Goal: Task Accomplishment & Management: Manage account settings

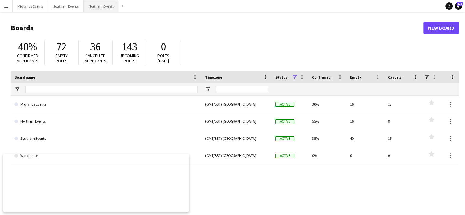
click at [99, 4] on button "Northern Events Close" at bounding box center [101, 6] width 35 height 12
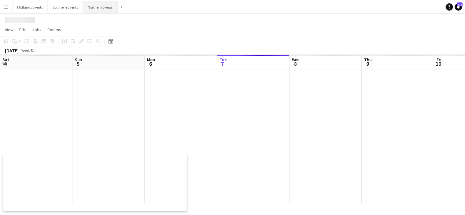
scroll to position [0, 146]
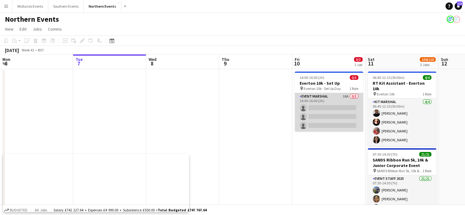
click at [325, 115] on app-card-role "Event Marshal 16A 0/3 14:00-16:00 (2h) single-neutral-actions single-neutral-ac…" at bounding box center [328, 112] width 68 height 38
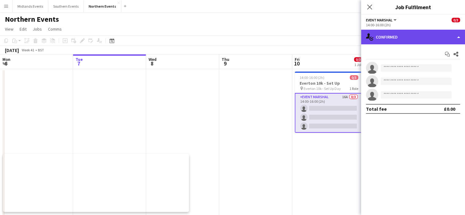
click at [423, 31] on div "single-neutral-actions-check-2 Confirmed" at bounding box center [413, 37] width 104 height 15
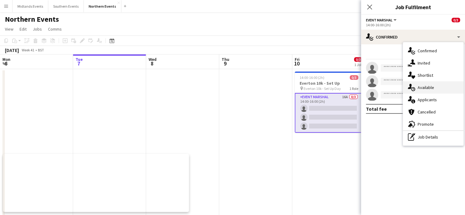
click at [427, 89] on span "Available" at bounding box center [425, 87] width 16 height 5
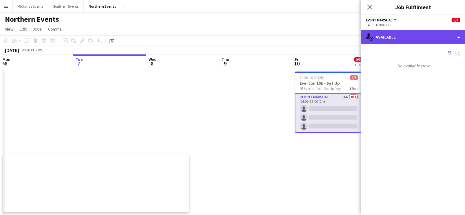
click at [407, 31] on div "single-neutral-actions-upload Available" at bounding box center [413, 37] width 104 height 15
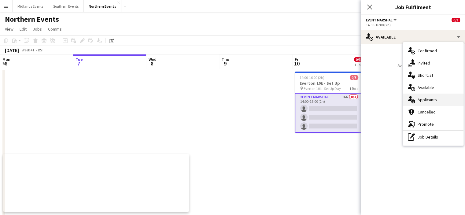
click at [417, 103] on div "single-neutral-actions-information Applicants" at bounding box center [433, 99] width 60 height 12
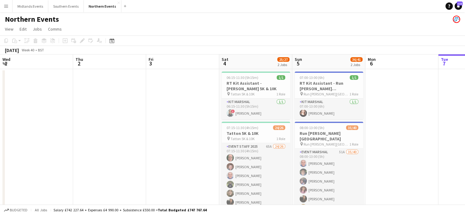
scroll to position [0, 130]
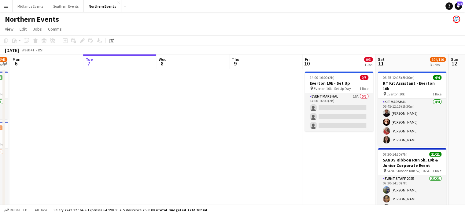
drag, startPoint x: 289, startPoint y: 132, endPoint x: 89, endPoint y: 132, distance: 199.1
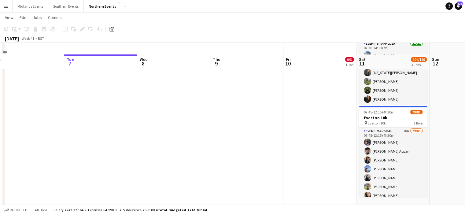
scroll to position [150, 0]
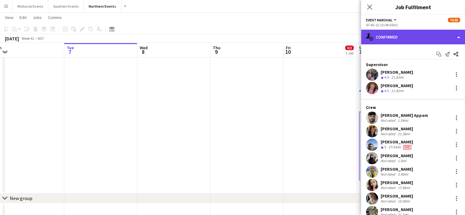
click at [442, 37] on div "single-neutral-actions-check-2 Confirmed" at bounding box center [413, 37] width 104 height 15
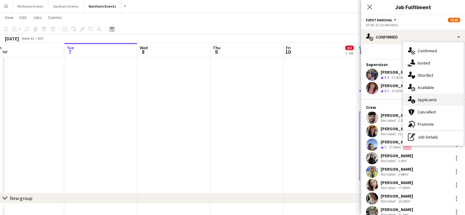
click at [431, 101] on span "Applicants" at bounding box center [426, 99] width 19 height 5
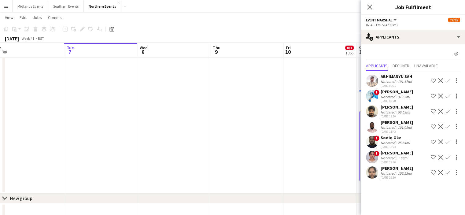
scroll to position [5, 0]
click at [4, 5] on app-icon "Menu" at bounding box center [6, 6] width 5 height 5
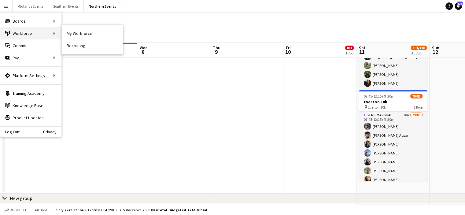
click at [24, 29] on div "Workforce Workforce" at bounding box center [30, 33] width 61 height 12
click at [71, 30] on link "My Workforce" at bounding box center [92, 33] width 61 height 12
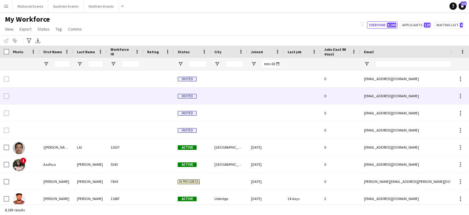
type input "*"
type input "*****"
type input "**********"
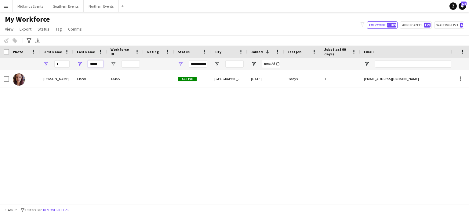
click at [96, 62] on input "*****" at bounding box center [95, 63] width 15 height 7
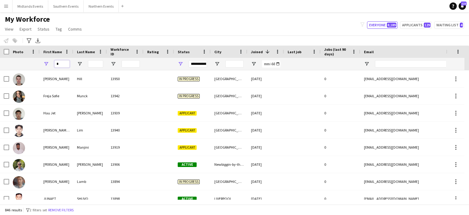
click at [64, 64] on input "*" at bounding box center [61, 63] width 15 height 7
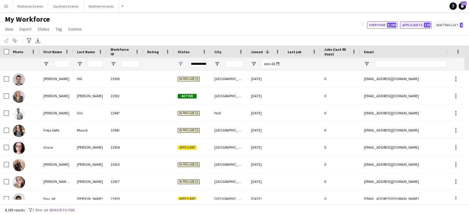
click at [417, 25] on button "Applicants 129" at bounding box center [416, 24] width 32 height 7
type input "**********"
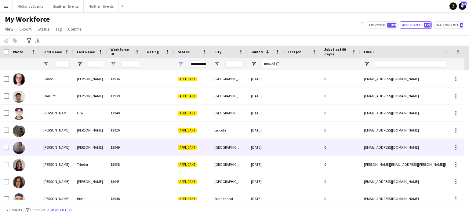
click at [87, 147] on div "[PERSON_NAME]" at bounding box center [90, 147] width 34 height 17
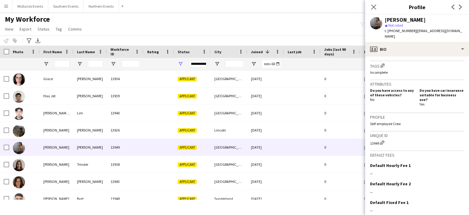
scroll to position [225, 0]
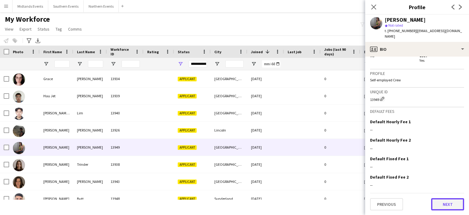
click at [431, 202] on button "Next" at bounding box center [447, 204] width 33 height 12
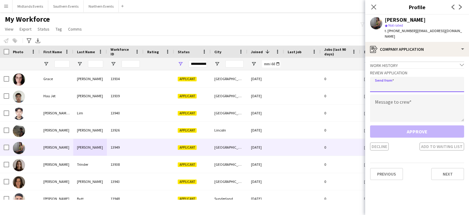
click at [384, 89] on input "email" at bounding box center [417, 84] width 94 height 15
type input "**********"
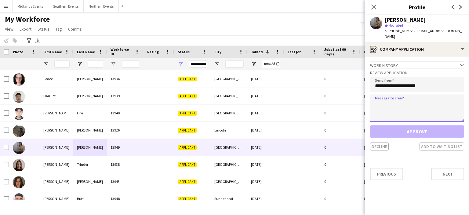
paste textarea "**********"
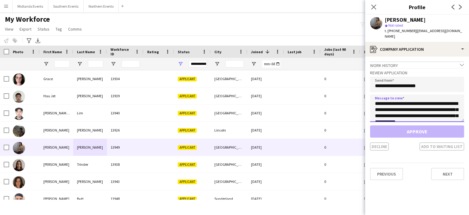
scroll to position [132, 0]
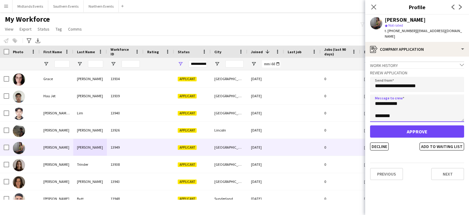
type textarea "**********"
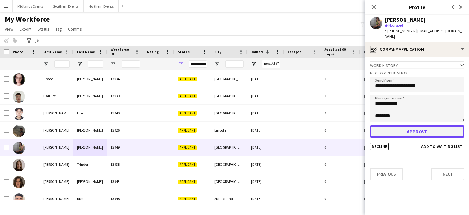
click at [402, 135] on button "Approve" at bounding box center [417, 131] width 94 height 12
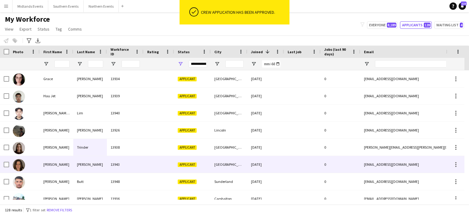
click at [86, 166] on div "[PERSON_NAME]" at bounding box center [90, 164] width 34 height 17
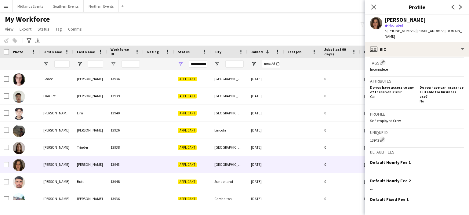
scroll to position [214, 0]
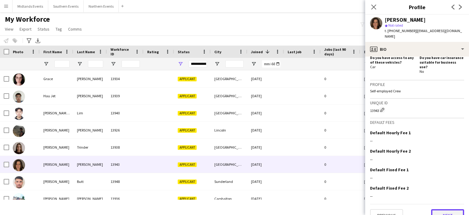
click at [440, 209] on button "Next" at bounding box center [447, 215] width 33 height 12
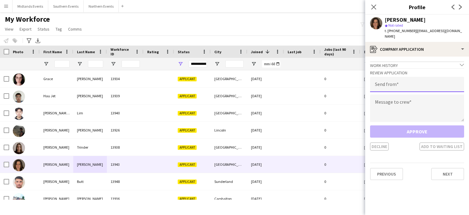
click at [400, 81] on input "email" at bounding box center [417, 84] width 94 height 15
type input "**********"
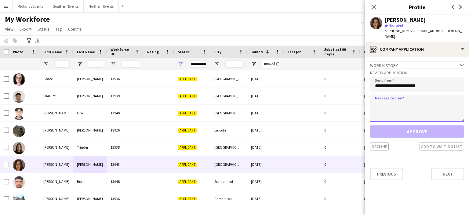
paste textarea "**********"
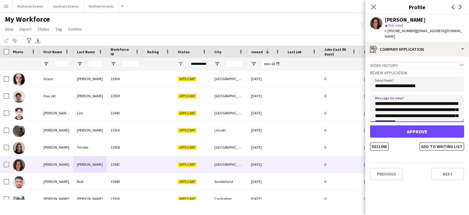
scroll to position [132, 0]
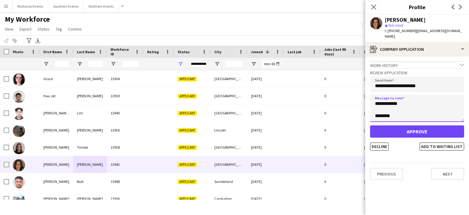
type textarea "**********"
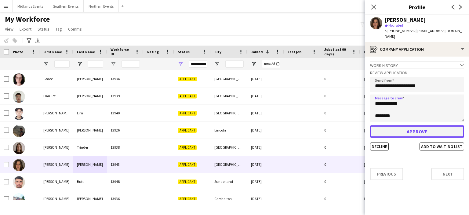
click at [425, 125] on button "Approve" at bounding box center [417, 131] width 94 height 12
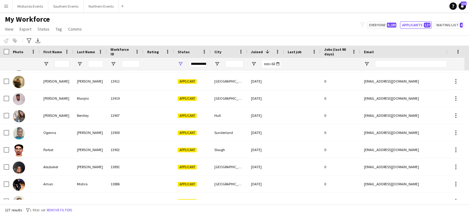
scroll to position [199, 0]
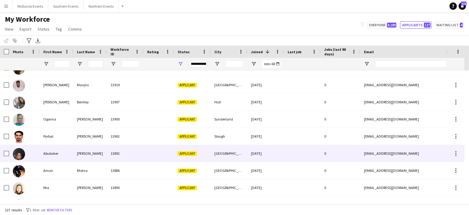
click at [82, 151] on div "[PERSON_NAME]" at bounding box center [90, 153] width 34 height 17
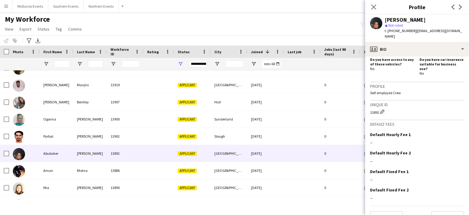
scroll to position [214, 0]
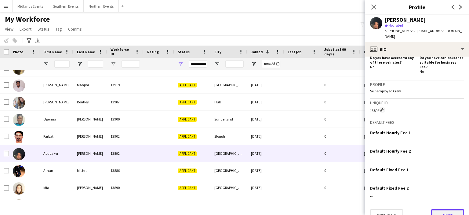
click at [445, 209] on button "Next" at bounding box center [447, 215] width 33 height 12
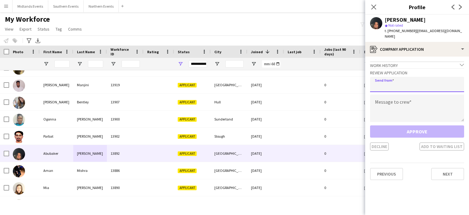
click at [397, 82] on input "email" at bounding box center [417, 84] width 94 height 15
type input "**********"
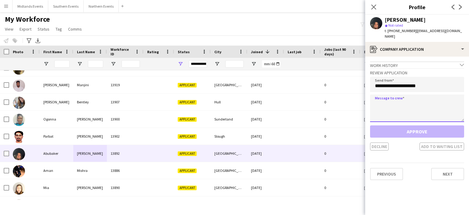
paste textarea "**********"
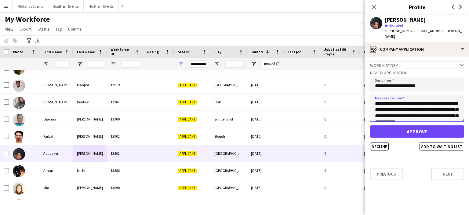
scroll to position [132, 0]
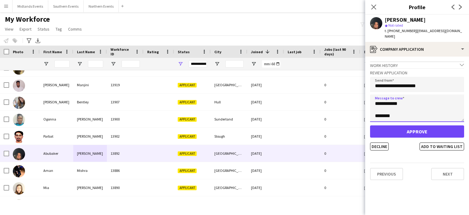
type textarea "**********"
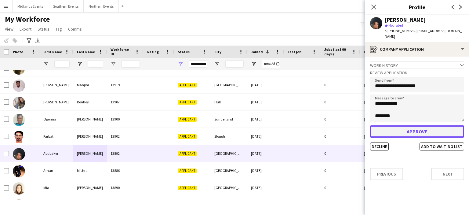
click at [406, 126] on button "Approve" at bounding box center [417, 131] width 94 height 12
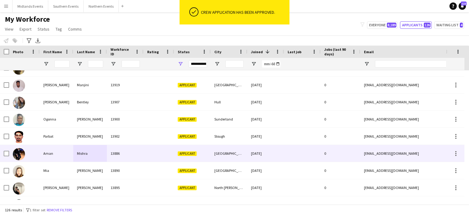
click at [81, 155] on div "Mishra" at bounding box center [90, 153] width 34 height 17
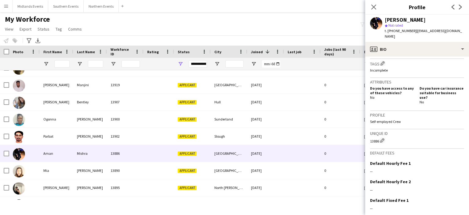
scroll to position [220, 0]
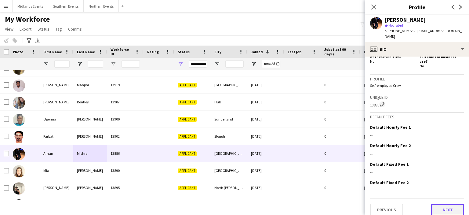
click at [437, 206] on button "Next" at bounding box center [447, 209] width 33 height 12
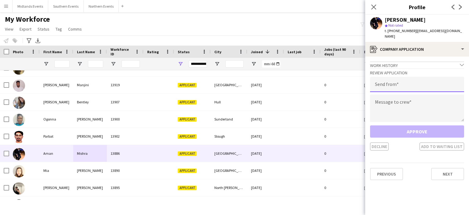
click at [410, 78] on input "email" at bounding box center [417, 84] width 94 height 15
type input "**********"
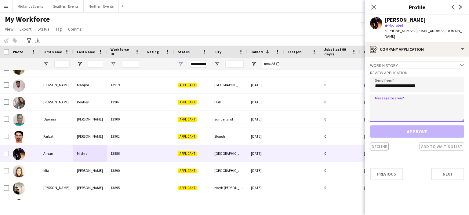
paste textarea "**********"
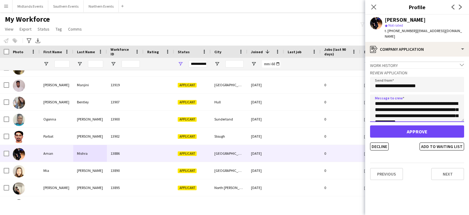
scroll to position [132, 0]
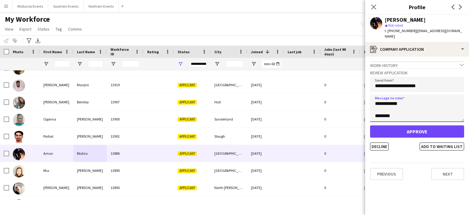
type textarea "**********"
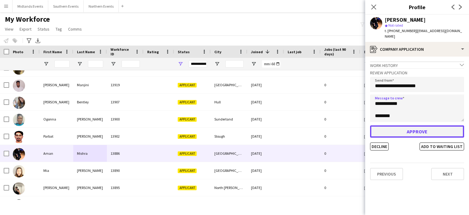
click at [428, 125] on button "Approve" at bounding box center [417, 131] width 94 height 12
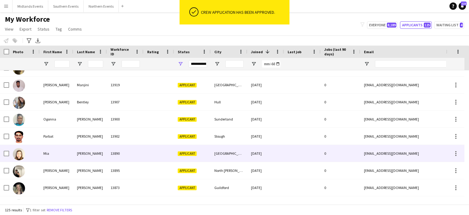
click at [79, 152] on div "[PERSON_NAME]" at bounding box center [90, 153] width 34 height 17
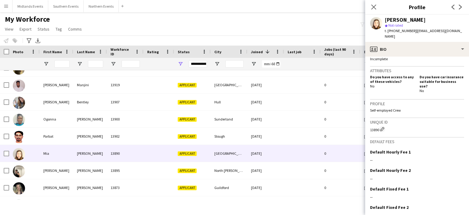
scroll to position [214, 0]
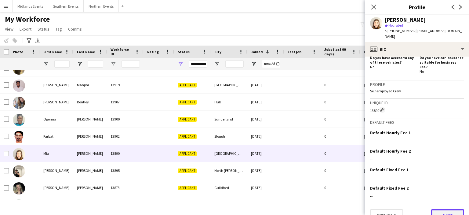
click at [445, 209] on button "Next" at bounding box center [447, 215] width 33 height 12
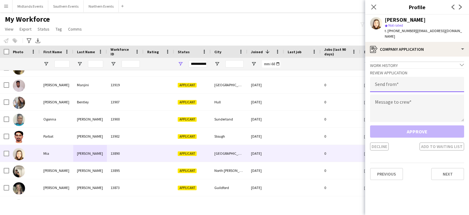
click at [393, 77] on input "email" at bounding box center [417, 84] width 94 height 15
type input "**********"
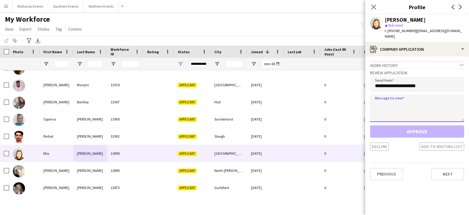
paste textarea "**********"
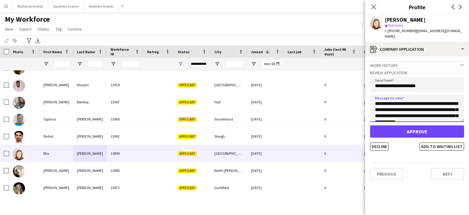
scroll to position [132, 0]
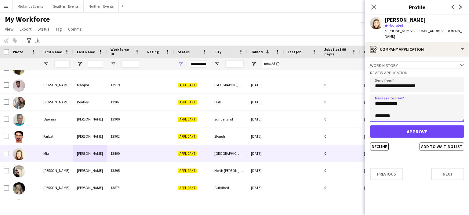
type textarea "**********"
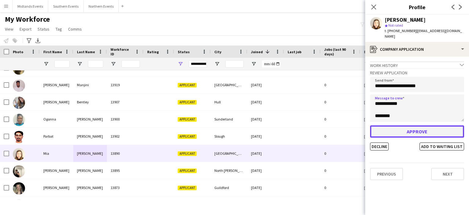
click at [398, 125] on button "Approve" at bounding box center [417, 131] width 94 height 12
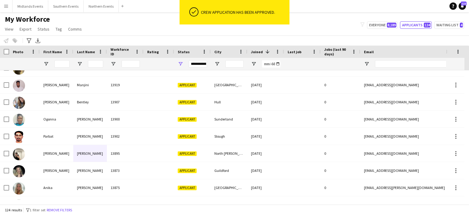
scroll to position [0, 0]
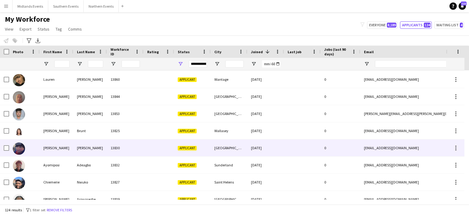
click at [86, 148] on div "[PERSON_NAME]" at bounding box center [90, 147] width 34 height 17
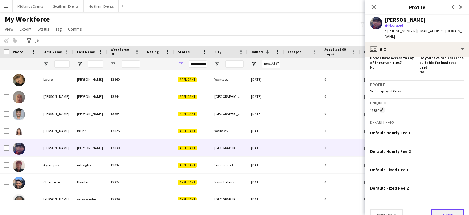
click at [444, 209] on button "Next" at bounding box center [447, 215] width 33 height 12
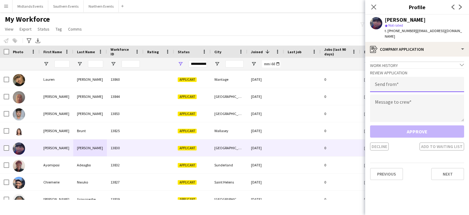
click at [388, 81] on input "email" at bounding box center [417, 84] width 94 height 15
type input "**********"
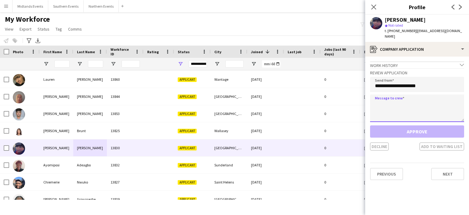
paste textarea "**********"
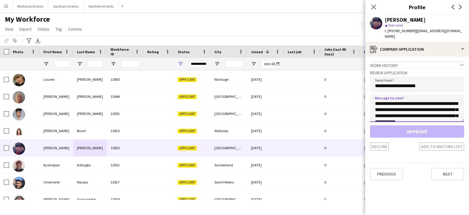
scroll to position [132, 0]
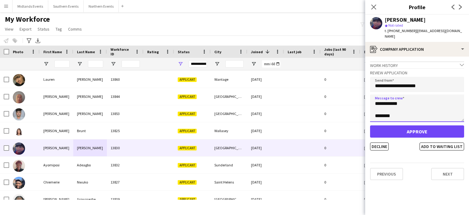
type textarea "**********"
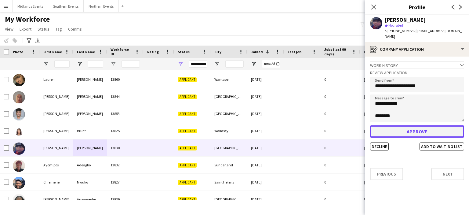
click at [400, 127] on button "Approve" at bounding box center [417, 131] width 94 height 12
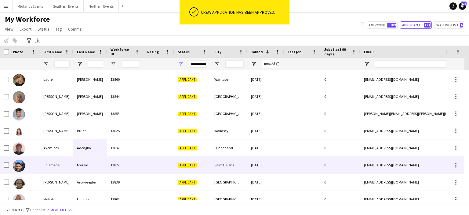
click at [84, 165] on div "Nwuko" at bounding box center [90, 164] width 34 height 17
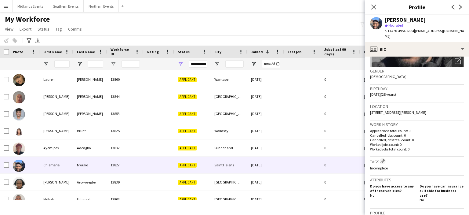
scroll to position [99, 0]
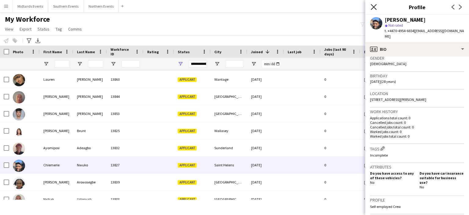
click at [371, 7] on icon "Close pop-in" at bounding box center [374, 7] width 6 height 6
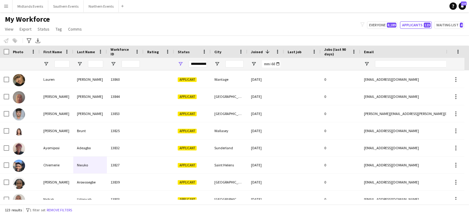
scroll to position [377, 0]
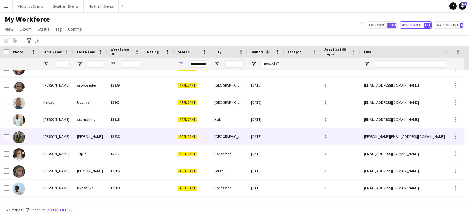
click at [79, 134] on div "[PERSON_NAME]" at bounding box center [90, 136] width 34 height 17
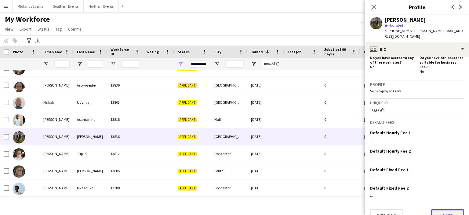
click at [443, 209] on button "Next" at bounding box center [447, 215] width 33 height 12
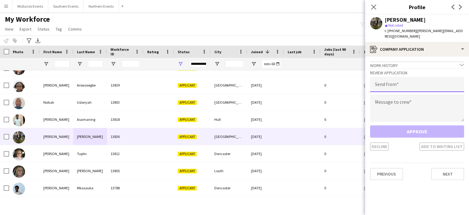
click at [427, 82] on input "email" at bounding box center [417, 84] width 94 height 15
type input "**********"
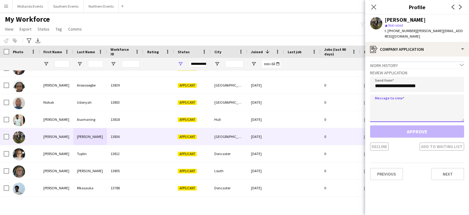
paste textarea "**********"
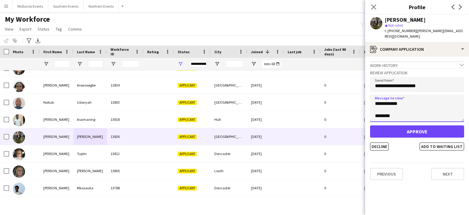
type textarea "**********"
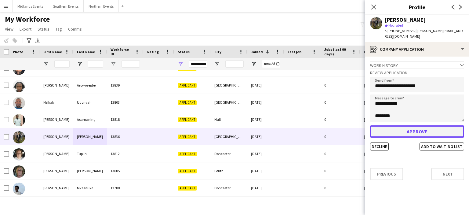
click at [429, 125] on button "Approve" at bounding box center [417, 131] width 94 height 12
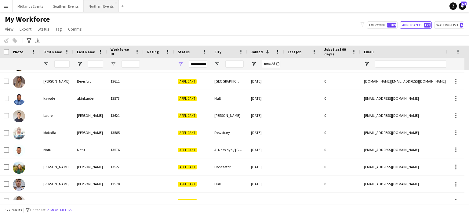
click at [95, 6] on button "Northern Events Close" at bounding box center [101, 6] width 35 height 12
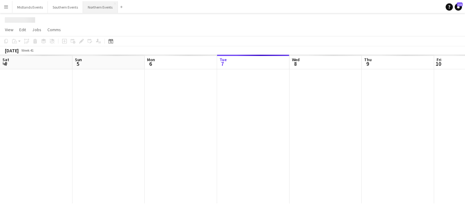
scroll to position [0, 146]
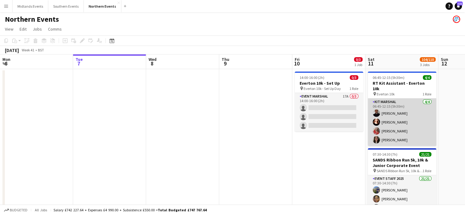
click at [397, 115] on app-card-role "Kit Marshal [DATE] 06:45-12:15 (5h30m) [PERSON_NAME] [PERSON_NAME] [PERSON_NAME…" at bounding box center [401, 121] width 68 height 47
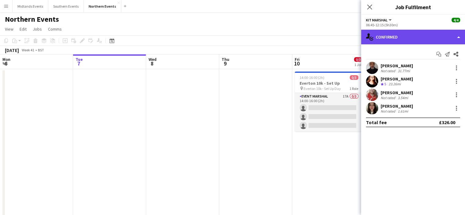
click at [402, 38] on div "single-neutral-actions-check-2 Confirmed" at bounding box center [413, 37] width 104 height 15
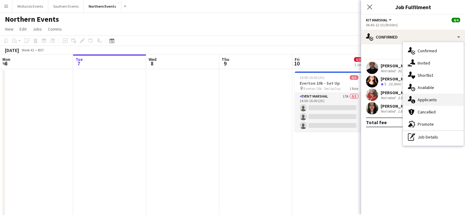
click at [424, 100] on span "Applicants" at bounding box center [426, 99] width 19 height 5
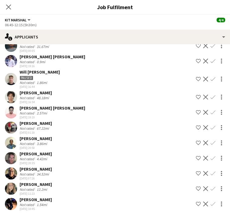
scroll to position [81, 0]
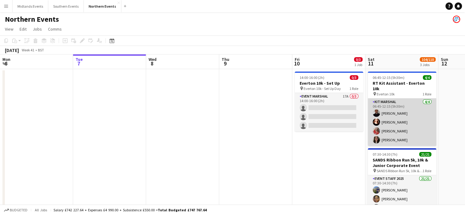
click at [391, 98] on app-card-role "Kit Marshal [DATE] 06:45-12:15 (5h30m) [PERSON_NAME] [PERSON_NAME] [PERSON_NAME…" at bounding box center [401, 121] width 68 height 47
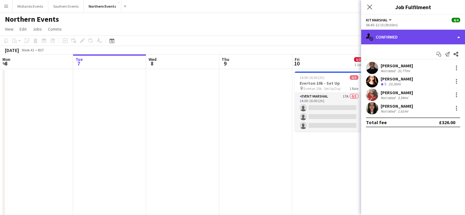
click at [447, 37] on div "single-neutral-actions-check-2 Confirmed" at bounding box center [413, 37] width 104 height 15
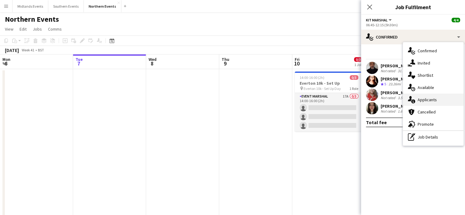
click at [430, 103] on div "single-neutral-actions-information Applicants" at bounding box center [433, 99] width 60 height 12
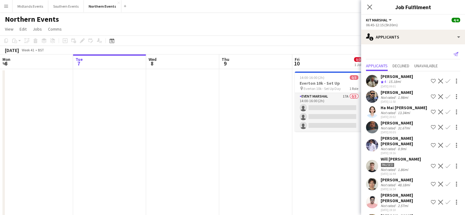
click at [453, 54] on icon "Send notification" at bounding box center [455, 54] width 5 height 5
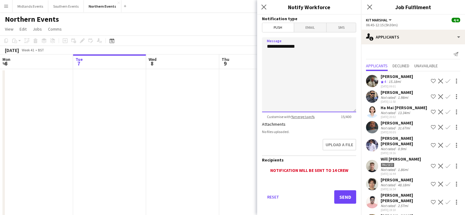
click at [311, 75] on textarea "**********" at bounding box center [309, 74] width 94 height 75
paste textarea "**********"
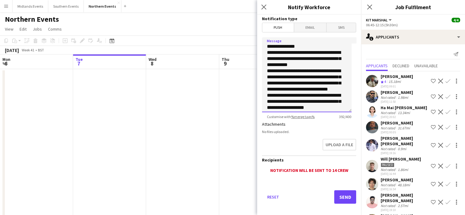
drag, startPoint x: 290, startPoint y: 111, endPoint x: 260, endPoint y: 52, distance: 65.7
click at [260, 52] on form "**********" at bounding box center [309, 118] width 104 height 206
type textarea "**********"
click at [340, 198] on button "Send" at bounding box center [345, 196] width 22 height 13
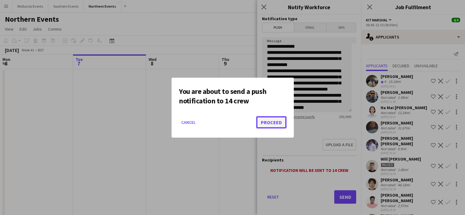
click at [271, 122] on button "Proceed" at bounding box center [271, 122] width 30 height 12
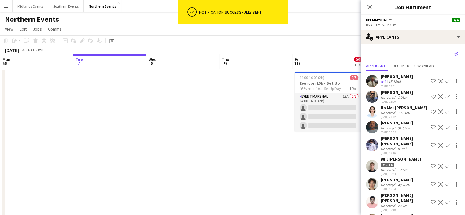
click at [453, 53] on icon "Send notification" at bounding box center [455, 54] width 5 height 5
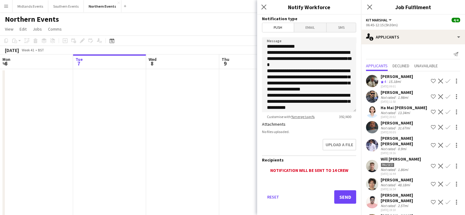
click at [305, 27] on span "Email" at bounding box center [310, 27] width 32 height 9
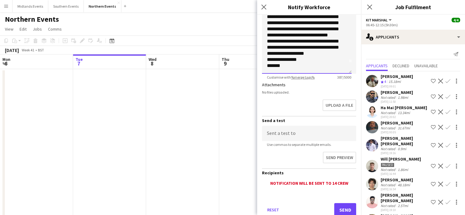
scroll to position [129, 0]
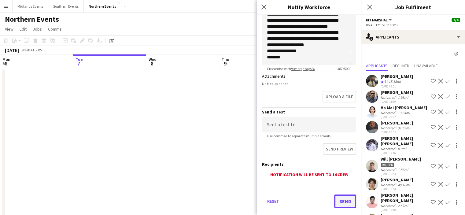
click at [338, 202] on button "Send" at bounding box center [345, 200] width 22 height 13
click at [371, 6] on icon "Close pop-in" at bounding box center [369, 7] width 6 height 6
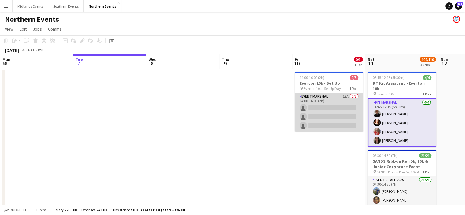
click at [330, 114] on app-card-role "Event Marshal 17A 0/3 14:00-16:00 (2h) single-neutral-actions single-neutral-ac…" at bounding box center [328, 112] width 68 height 38
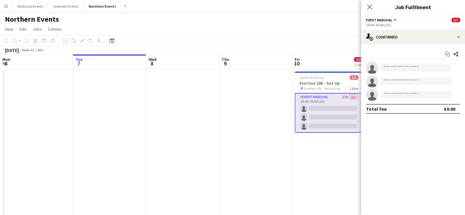
click at [265, 82] on app-date-cell at bounding box center [255, 206] width 73 height 275
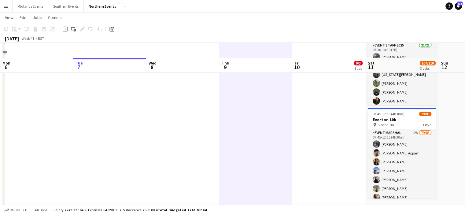
scroll to position [150, 0]
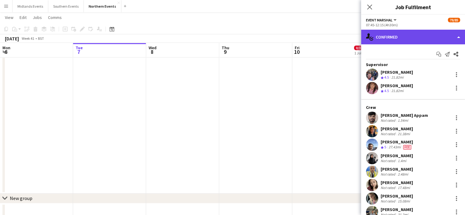
click at [396, 36] on div "single-neutral-actions-check-2 Confirmed" at bounding box center [413, 37] width 104 height 15
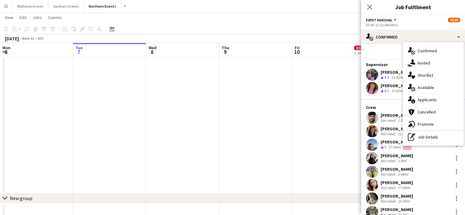
click at [386, 23] on div "07:45-12:15 (4h30m)" at bounding box center [413, 25] width 94 height 5
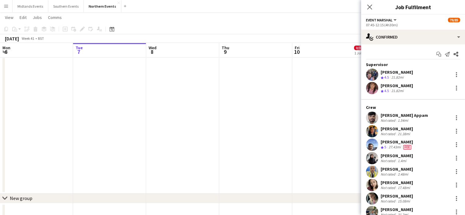
click at [336, 89] on app-date-cell "14:00-16:00 (2h) 0/3 Everton 10k - Set Up pin Everton 10k - Set Up Day 1 Role E…" at bounding box center [328, 55] width 73 height 275
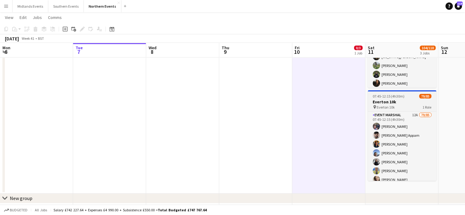
click at [386, 105] on span "Everton 10k" at bounding box center [385, 107] width 18 height 5
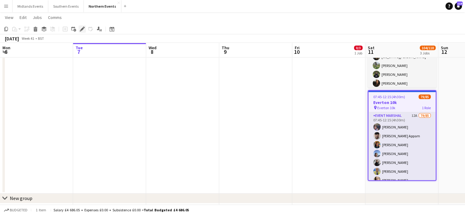
click at [82, 29] on icon at bounding box center [81, 28] width 3 height 3
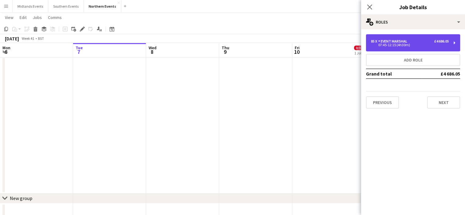
click at [454, 42] on div "85 x Event Marshal £4 686.05 07:45-12:15 (4h30m)" at bounding box center [413, 42] width 94 height 17
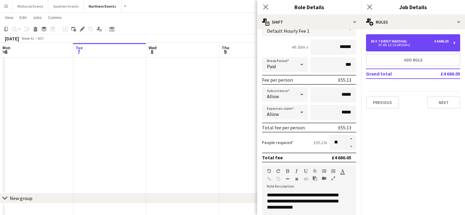
scroll to position [0, 0]
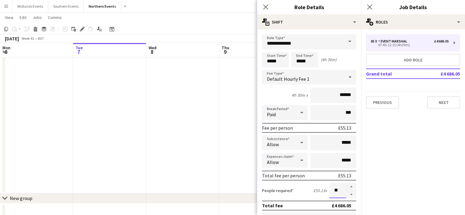
drag, startPoint x: 335, startPoint y: 192, endPoint x: 324, endPoint y: 194, distance: 10.5
click at [329, 194] on input "**" at bounding box center [337, 190] width 17 height 15
type input "***"
click at [370, 7] on icon "Close pop-in" at bounding box center [369, 7] width 6 height 6
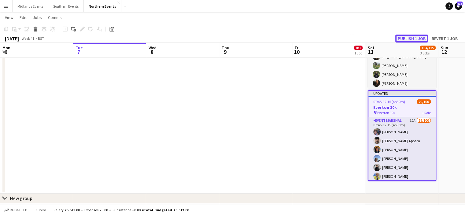
click at [416, 36] on button "Publish 1 job" at bounding box center [411, 39] width 33 height 8
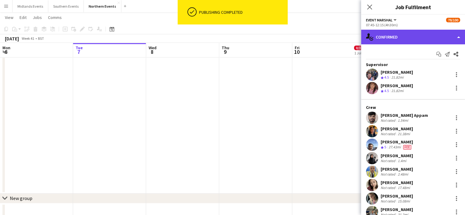
click at [425, 35] on div "single-neutral-actions-check-2 Confirmed" at bounding box center [413, 37] width 104 height 15
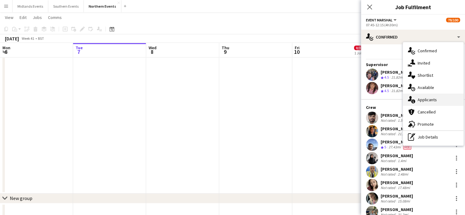
click at [432, 100] on span "Applicants" at bounding box center [426, 99] width 19 height 5
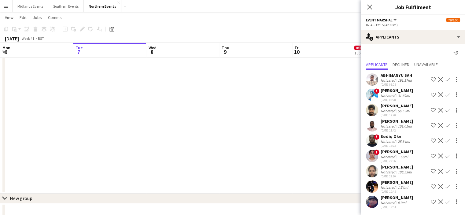
scroll to position [12, 0]
drag, startPoint x: 406, startPoint y: 181, endPoint x: 370, endPoint y: 190, distance: 36.4
click at [370, 190] on div "Aman Mishra Not rated 1.54mi 07-10-2025 10:45 Shortlist crew Decline Confirm" at bounding box center [413, 186] width 104 height 14
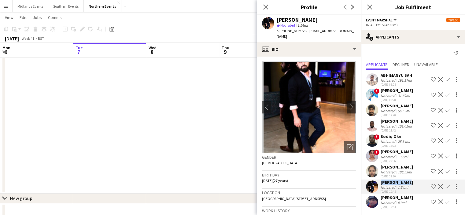
copy div "[PERSON_NAME]"
click at [445, 186] on app-icon "Confirm" at bounding box center [447, 186] width 5 height 5
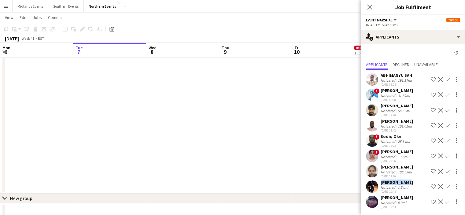
click at [445, 186] on app-icon "Confirm" at bounding box center [447, 186] width 5 height 5
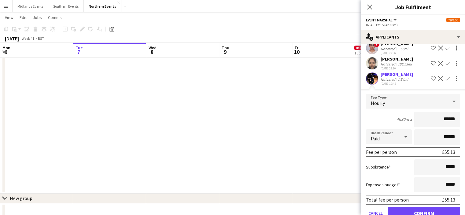
scroll to position [150, 0]
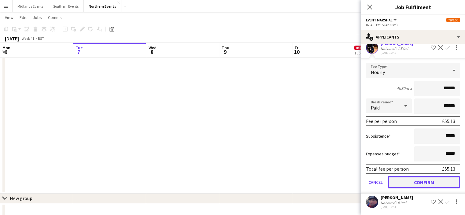
click at [427, 181] on button "Confirm" at bounding box center [423, 182] width 72 height 12
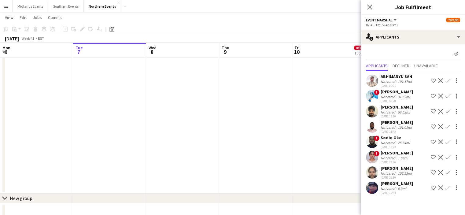
scroll to position [0, 0]
drag, startPoint x: 410, startPoint y: 188, endPoint x: 381, endPoint y: 189, distance: 29.7
click at [381, 189] on div "Axel Pritchett Not rated 0.9mi 07-10-2025 10:54 Shortlist crew Decline Confirm" at bounding box center [413, 187] width 104 height 14
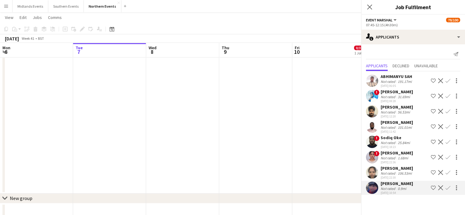
copy div "[PERSON_NAME]"
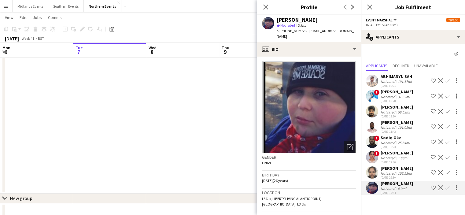
click at [448, 190] on app-icon "Confirm" at bounding box center [447, 187] width 5 height 5
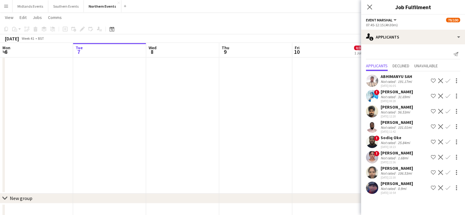
click at [446, 190] on app-icon "Confirm" at bounding box center [447, 187] width 5 height 5
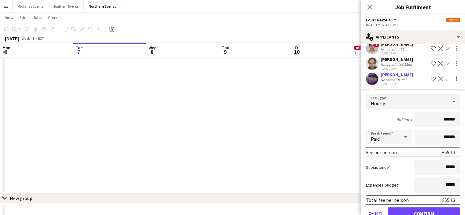
scroll to position [134, 0]
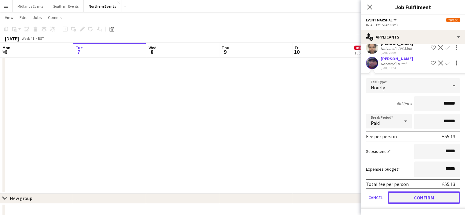
click at [430, 195] on button "Confirm" at bounding box center [423, 197] width 72 height 12
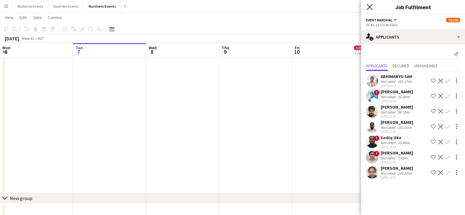
click at [370, 7] on icon at bounding box center [369, 7] width 6 height 6
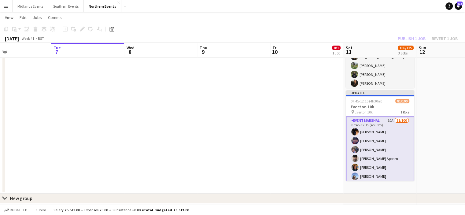
drag, startPoint x: 282, startPoint y: 117, endPoint x: 260, endPoint y: 118, distance: 22.6
click at [260, 118] on app-calendar-viewport "Sat 4 25/27 2 Jobs Sun 5 36/41 2 Jobs Mon 6 Tue 7 Wed 8 Thu 9 Fri 10 0/3 1 Job …" at bounding box center [232, 62] width 465 height 376
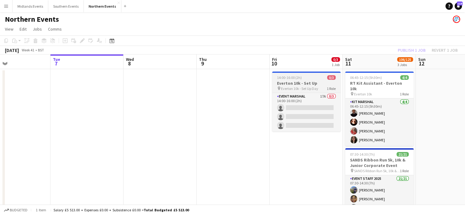
click at [328, 78] on span "0/3" at bounding box center [331, 77] width 9 height 5
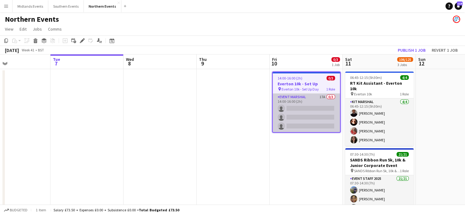
click at [310, 105] on app-card-role "Event Marshal 17A 0/3 14:00-16:00 (2h) single-neutral-actions single-neutral-ac…" at bounding box center [305, 112] width 67 height 38
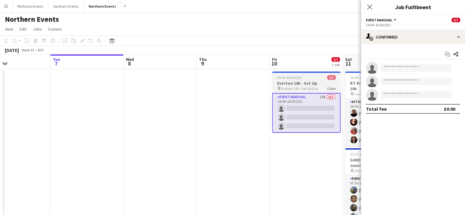
click at [306, 75] on div "14:00-16:00 (2h) 0/3" at bounding box center [306, 77] width 68 height 5
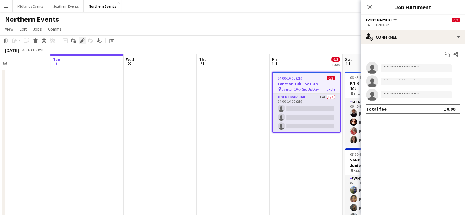
click at [80, 40] on icon "Edit" at bounding box center [82, 40] width 5 height 5
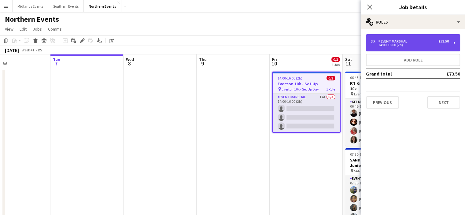
click at [374, 47] on div "3 x Event Marshal £73.50 14:00-16:00 (2h)" at bounding box center [413, 42] width 94 height 17
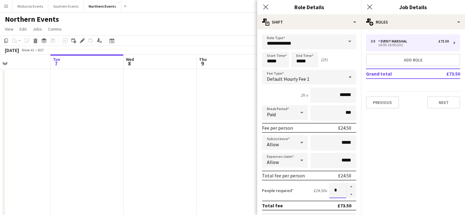
drag, startPoint x: 335, startPoint y: 186, endPoint x: 327, endPoint y: 188, distance: 8.0
click at [329, 188] on input "*" at bounding box center [337, 190] width 17 height 15
type input "**"
click at [362, 207] on mat-expansion-panel "pencil3 General details 3 x Event Marshal £73.50 14:00-16:00 (2h) Add role Gran…" at bounding box center [413, 121] width 104 height 185
click at [368, 8] on icon "Close pop-in" at bounding box center [369, 7] width 6 height 6
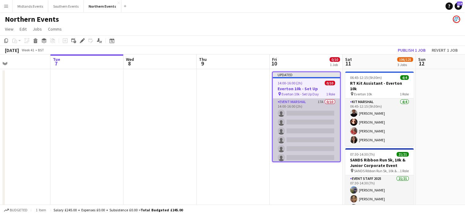
click at [334, 105] on app-card-role "Event Marshal 17A 0/10 14:00-16:00 (2h) single-neutral-actions single-neutral-a…" at bounding box center [305, 148] width 67 height 100
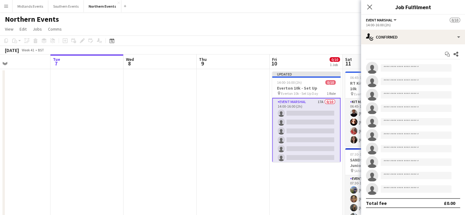
click at [313, 121] on app-card-role "Event Marshal 17A 0/10 14:00-16:00 (2h) single-neutral-actions single-neutral-a…" at bounding box center [306, 149] width 68 height 102
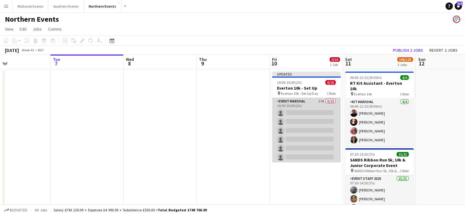
click at [319, 117] on app-card-role "Event Marshal 17A 0/10 14:00-16:00 (2h) single-neutral-actions single-neutral-a…" at bounding box center [306, 148] width 68 height 100
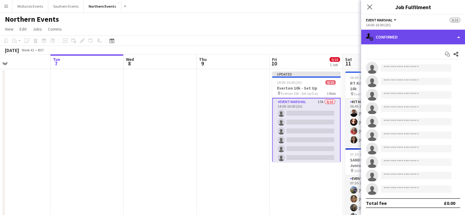
click at [397, 39] on div "single-neutral-actions-check-2 Confirmed" at bounding box center [413, 37] width 104 height 15
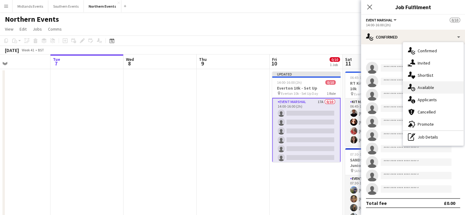
click at [416, 90] on div "single-neutral-actions-upload Available" at bounding box center [433, 87] width 60 height 12
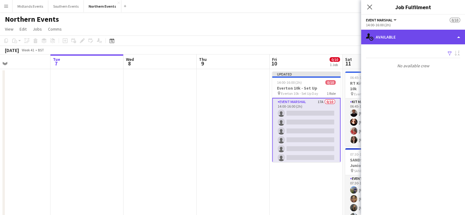
click at [409, 36] on div "single-neutral-actions-upload Available" at bounding box center [413, 37] width 104 height 15
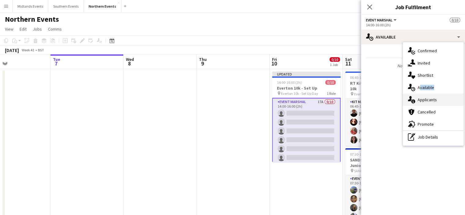
drag, startPoint x: 416, startPoint y: 86, endPoint x: 416, endPoint y: 104, distance: 17.1
click at [416, 104] on div "single-neutral-actions-check-2 Confirmed single-neutral-actions-share-1 Invited…" at bounding box center [433, 93] width 60 height 103
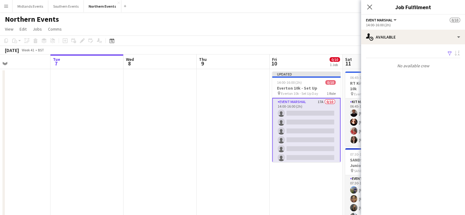
click at [416, 104] on mat-expansion-panel "users Available Filter Sort asc No available crew Rating: 0 - 5 0 5 Distance: 1…" at bounding box center [413, 129] width 104 height 170
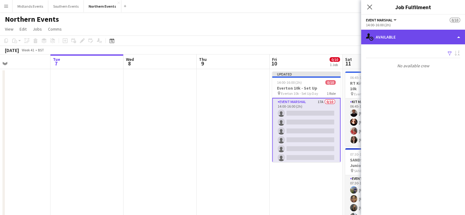
click at [395, 37] on div "single-neutral-actions-upload Available" at bounding box center [413, 37] width 104 height 15
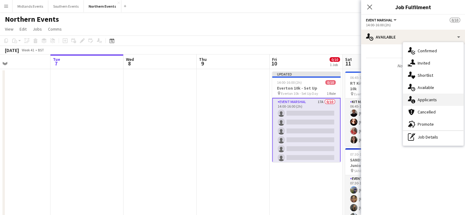
click at [415, 100] on div "single-neutral-actions-information Applicants" at bounding box center [433, 99] width 60 height 12
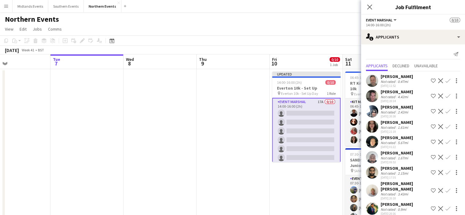
click at [445, 81] on app-icon "Confirm" at bounding box center [447, 80] width 5 height 5
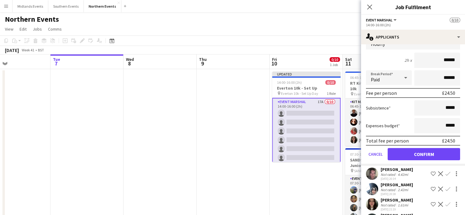
scroll to position [62, 0]
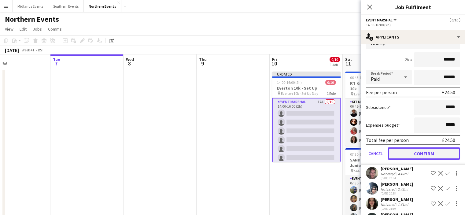
click at [424, 152] on button "Confirm" at bounding box center [423, 153] width 72 height 12
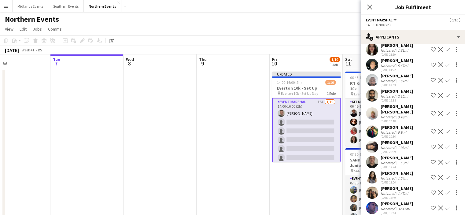
scroll to position [0, 0]
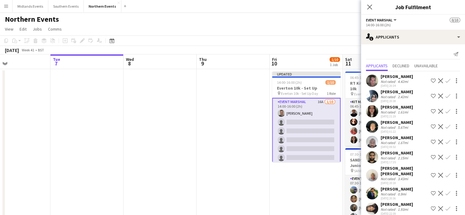
click at [445, 82] on app-icon "Confirm" at bounding box center [447, 80] width 5 height 5
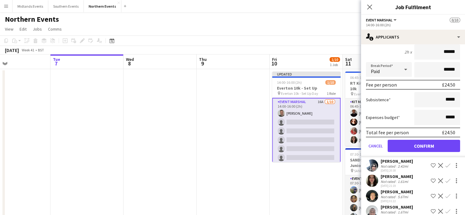
scroll to position [77, 0]
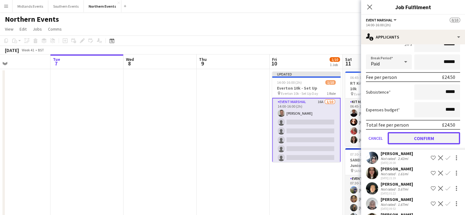
click at [426, 134] on button "Confirm" at bounding box center [423, 138] width 72 height 12
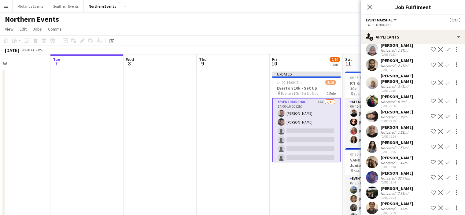
scroll to position [0, 0]
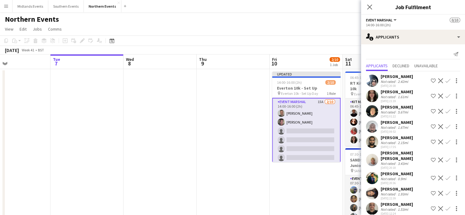
click at [445, 80] on app-icon "Confirm" at bounding box center [447, 80] width 5 height 5
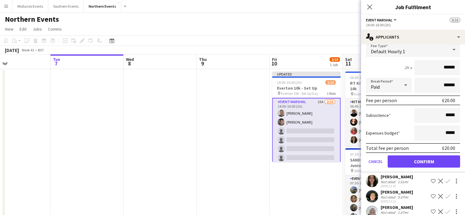
scroll to position [56, 0]
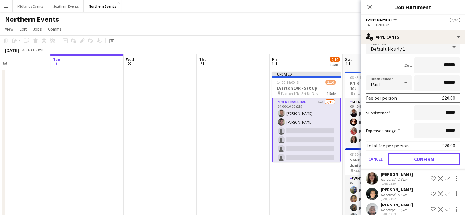
click at [418, 159] on button "Confirm" at bounding box center [423, 159] width 72 height 12
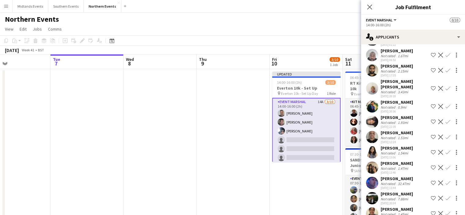
scroll to position [0, 0]
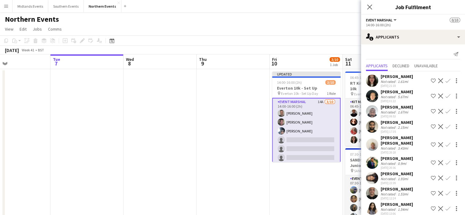
click at [445, 94] on app-icon "Confirm" at bounding box center [447, 95] width 5 height 5
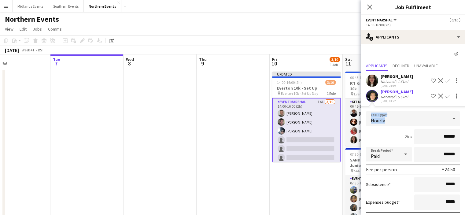
drag, startPoint x: 459, startPoint y: 97, endPoint x: 458, endPoint y: 112, distance: 15.0
click at [458, 112] on app-applicant-card "Jacob Carter Not rated 5.67mi 01-10-2025 01:22 Shortlist crew Decline Confirm F…" at bounding box center [413, 165] width 104 height 153
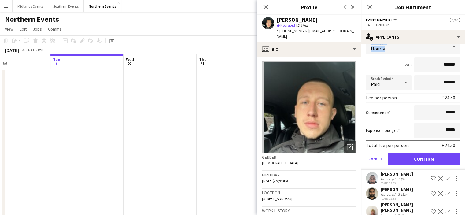
scroll to position [74, 0]
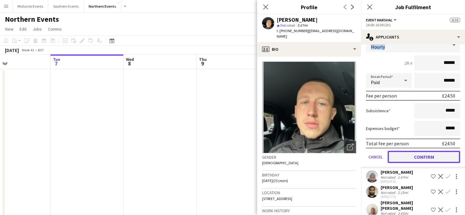
click at [425, 155] on button "Confirm" at bounding box center [423, 157] width 72 height 12
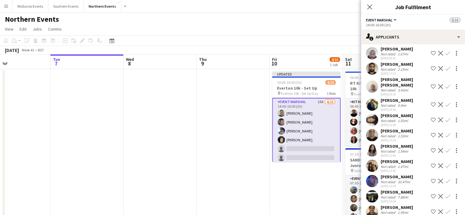
scroll to position [62, 0]
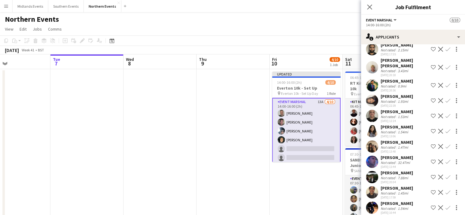
click at [445, 159] on app-icon "Confirm" at bounding box center [447, 161] width 5 height 5
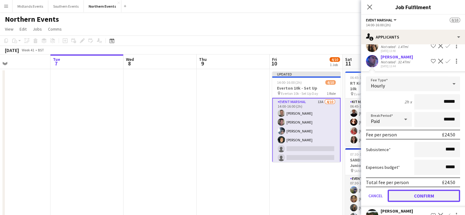
click at [426, 192] on button "Confirm" at bounding box center [423, 195] width 72 height 12
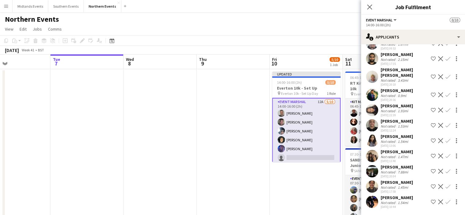
scroll to position [47, 0]
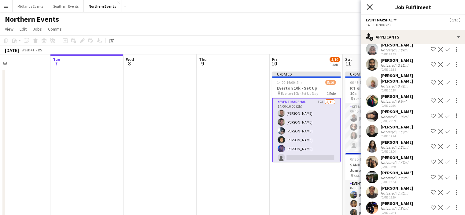
click at [369, 5] on icon "Close pop-in" at bounding box center [369, 7] width 6 height 6
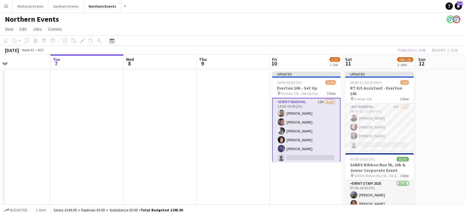
click at [452, 88] on app-date-cell at bounding box center [451, 209] width 73 height 280
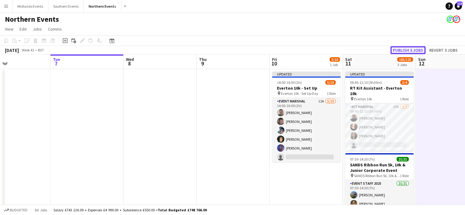
click at [415, 52] on button "Publish 3 jobs" at bounding box center [407, 50] width 35 height 8
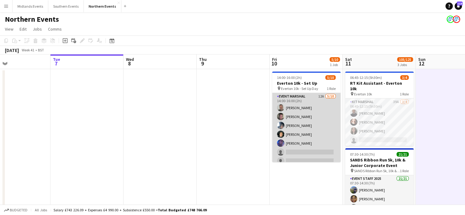
click at [305, 117] on app-card-role "Event Marshal 12A 5/10 14:00-16:00 (2h) Andrew Glover Jonathan Binns Dan Rowlan…" at bounding box center [306, 143] width 68 height 100
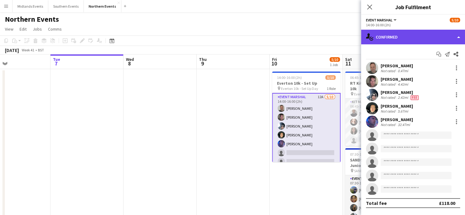
click at [422, 37] on div "single-neutral-actions-check-2 Confirmed" at bounding box center [413, 37] width 104 height 15
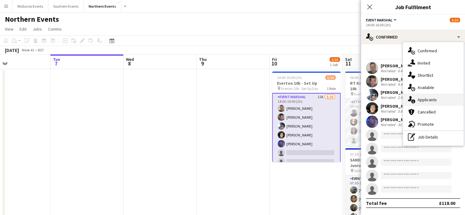
click at [433, 100] on span "Applicants" at bounding box center [426, 99] width 19 height 5
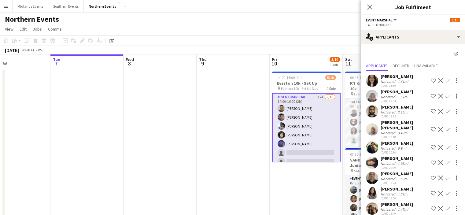
click at [445, 175] on app-icon "Confirm" at bounding box center [447, 177] width 5 height 5
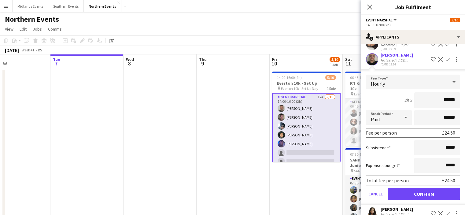
scroll to position [120, 0]
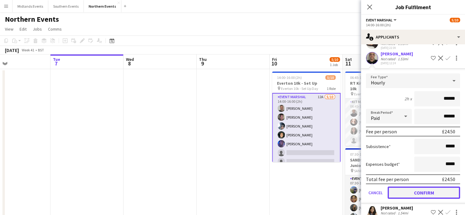
click at [440, 188] on button "Confirm" at bounding box center [423, 192] width 72 height 12
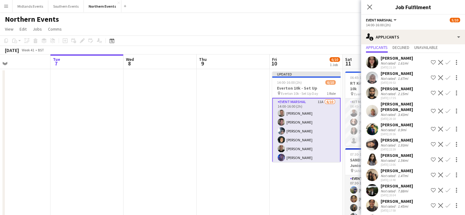
scroll to position [31, 0]
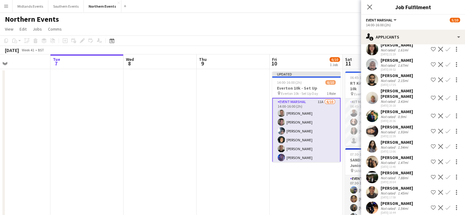
click at [445, 205] on app-icon "Confirm" at bounding box center [447, 207] width 5 height 5
click at [443, 200] on div "Aman Mishra Not rated 1.54mi 07-10-2025 10:44 Shortlist crew Decline Confirm" at bounding box center [413, 207] width 104 height 14
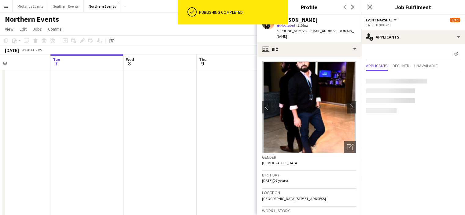
click at [443, 203] on mat-expansion-panel "users2 Applicants Send notification Applicants Declined Unavailable" at bounding box center [413, 129] width 104 height 170
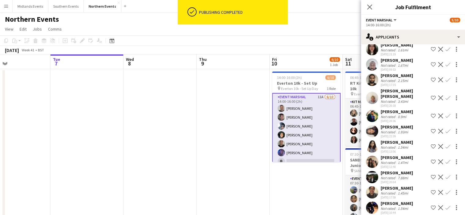
click at [445, 205] on app-icon "Confirm" at bounding box center [447, 207] width 5 height 5
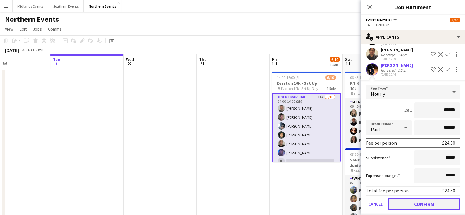
click at [448, 198] on button "Confirm" at bounding box center [423, 204] width 72 height 12
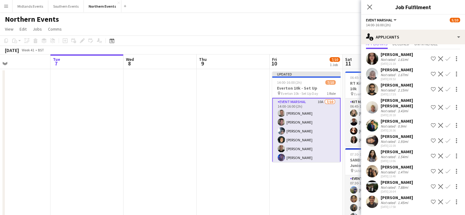
scroll to position [16, 0]
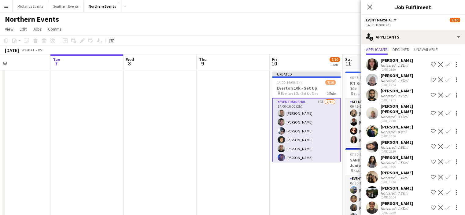
click at [399, 170] on div "[PERSON_NAME]" at bounding box center [396, 172] width 32 height 5
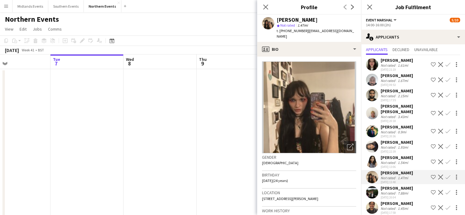
click at [445, 174] on app-icon "Confirm" at bounding box center [447, 176] width 5 height 5
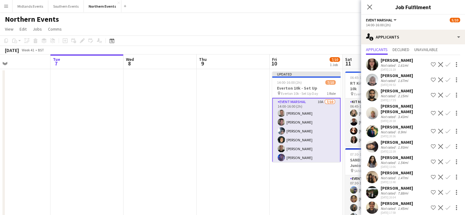
click at [445, 174] on app-icon "Confirm" at bounding box center [447, 176] width 5 height 5
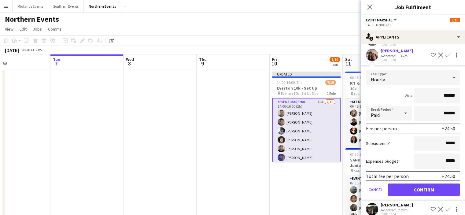
scroll to position [140, 0]
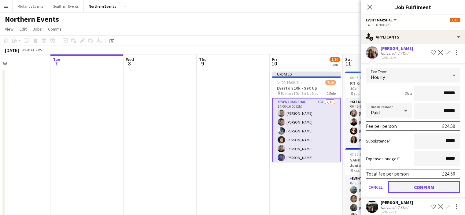
click at [449, 182] on button "Confirm" at bounding box center [423, 187] width 72 height 12
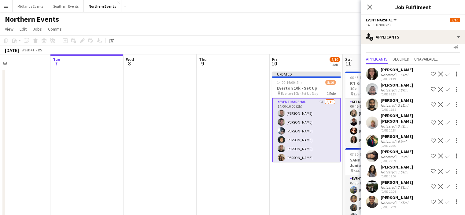
scroll to position [0, 0]
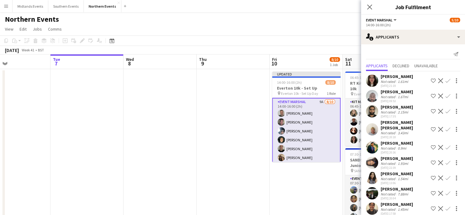
click at [445, 145] on app-icon "Confirm" at bounding box center [447, 147] width 5 height 5
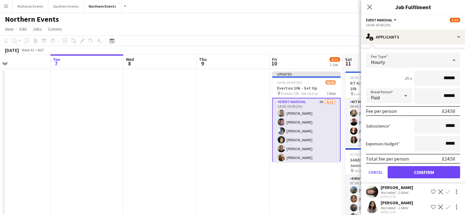
scroll to position [139, 0]
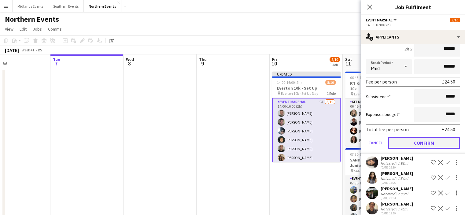
click at [433, 137] on button "Confirm" at bounding box center [423, 143] width 72 height 12
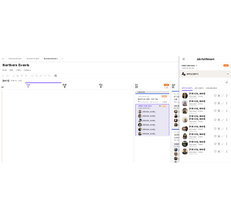
scroll to position [0, 0]
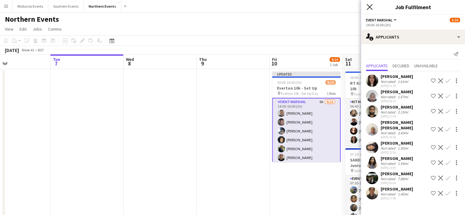
click at [369, 6] on icon "Close pop-in" at bounding box center [369, 7] width 6 height 6
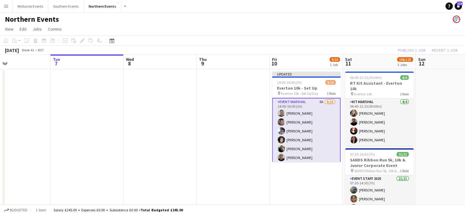
click at [397, 51] on div "Publish 1 job Revert 1 job" at bounding box center [427, 50] width 75 height 8
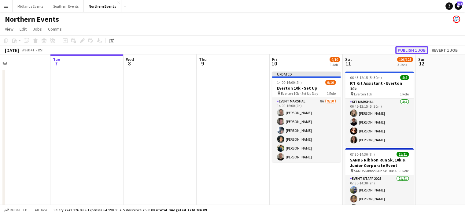
click at [408, 51] on button "Publish 1 job" at bounding box center [411, 50] width 33 height 8
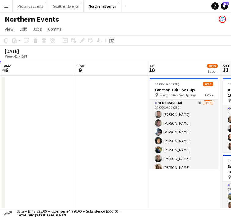
drag, startPoint x: 188, startPoint y: 120, endPoint x: 48, endPoint y: 115, distance: 140.9
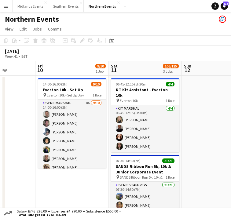
scroll to position [0, 260]
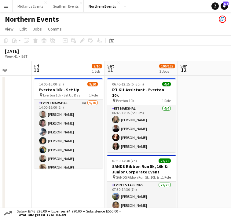
drag, startPoint x: 148, startPoint y: 148, endPoint x: 51, endPoint y: 137, distance: 97.4
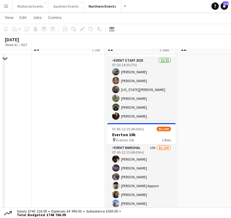
scroll to position [118, 0]
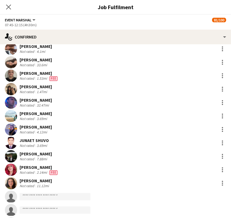
scroll to position [987, 0]
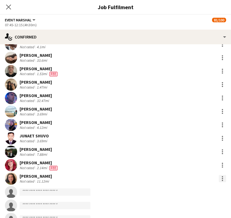
click at [222, 180] on div at bounding box center [222, 180] width 1 height 1
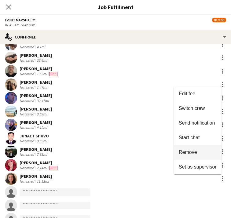
click at [197, 150] on span "Remove" at bounding box center [198, 152] width 38 height 5
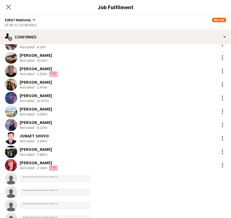
click at [69, 93] on app-date-cell "14:00-16:00 (2h) 9/10 Everton 10k - Set Up pin Everton 10k - Set Up Day 1 Role …" at bounding box center [68, 60] width 73 height 280
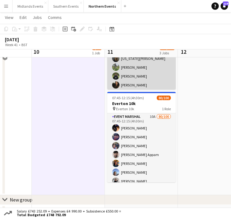
click at [147, 75] on app-card-role "Event Staff 2025 21/21 07:30-14:30 (7h) Rachel Lemonofides Natasha Fenty Georgi…" at bounding box center [141, 125] width 68 height 198
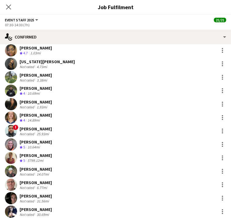
scroll to position [30, 0]
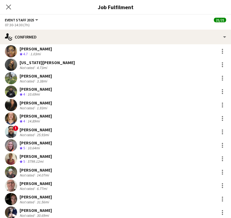
click at [52, 100] on div "[PERSON_NAME]" at bounding box center [36, 102] width 32 height 5
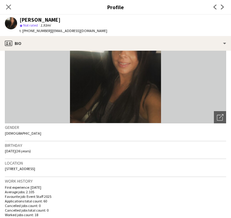
scroll to position [0, 0]
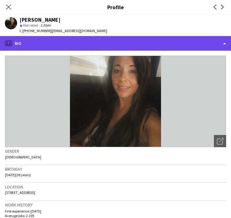
click at [102, 46] on div "profile Bio" at bounding box center [115, 43] width 231 height 15
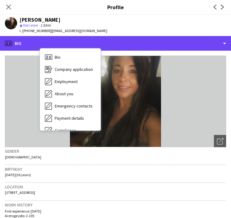
scroll to position [57, 0]
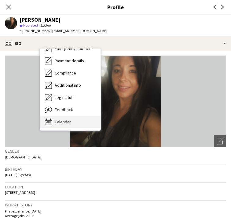
click at [95, 125] on div "Calendar Calendar" at bounding box center [70, 122] width 60 height 12
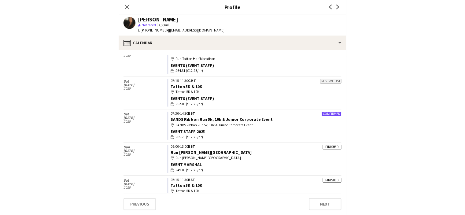
scroll to position [328, 0]
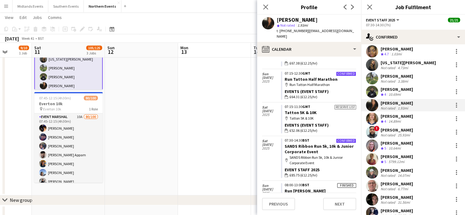
click at [8, 4] on app-icon "Menu" at bounding box center [6, 6] width 5 height 5
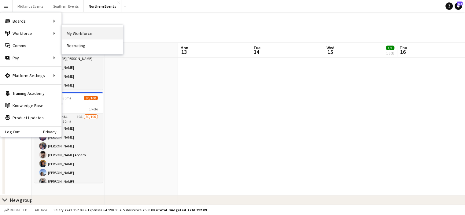
click at [85, 34] on link "My Workforce" at bounding box center [92, 33] width 61 height 12
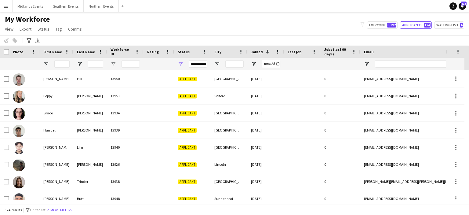
click at [380, 21] on div "My Workforce View Views Default view New view Update view Delete view Edit name…" at bounding box center [234, 25] width 469 height 21
click at [381, 25] on button "Everyone 8,192" at bounding box center [382, 24] width 31 height 7
type input "**********"
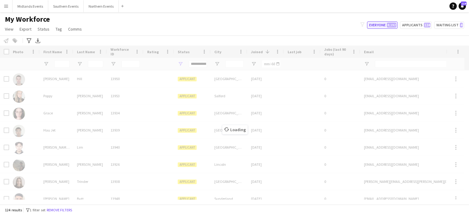
click at [376, 26] on button "Everyone 8,192" at bounding box center [382, 24] width 31 height 7
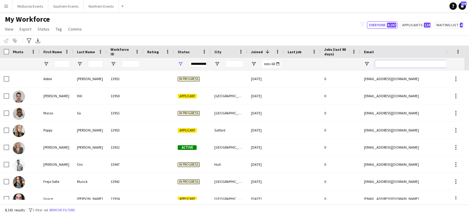
click at [378, 64] on input "Email Filter Input" at bounding box center [427, 63] width 104 height 7
paste input "**********"
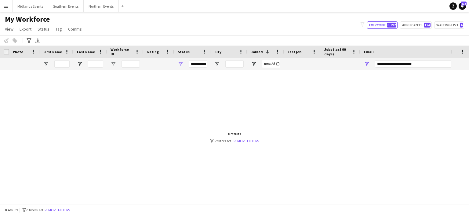
click at [191, 60] on div "**********" at bounding box center [198, 64] width 18 height 12
click at [196, 69] on div "**********" at bounding box center [198, 64] width 18 height 12
click at [197, 62] on div "**********" at bounding box center [198, 63] width 18 height 7
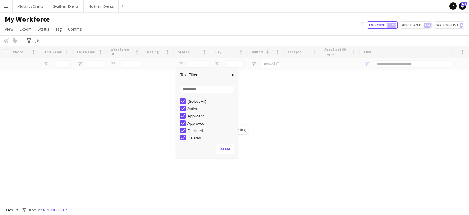
click at [266, 95] on div at bounding box center [225, 134] width 451 height 129
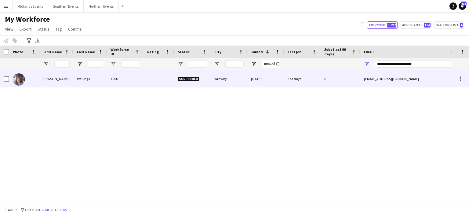
click at [50, 78] on div "Rosie" at bounding box center [57, 78] width 34 height 17
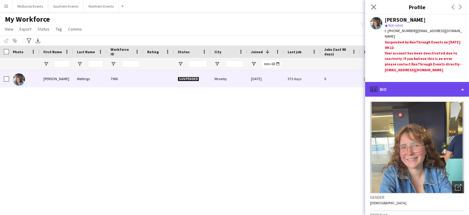
click at [418, 87] on div "profile Bio" at bounding box center [417, 89] width 104 height 15
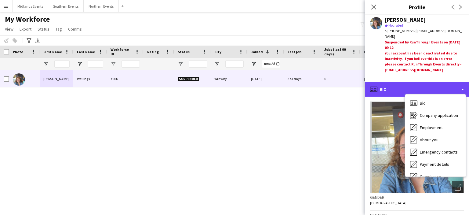
scroll to position [57, 0]
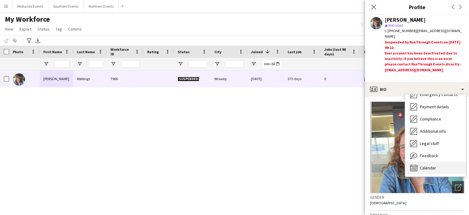
click at [440, 169] on div "Calendar Calendar" at bounding box center [435, 168] width 60 height 12
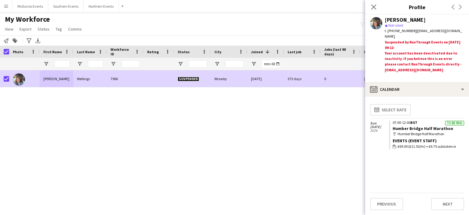
click at [343, 65] on div at bounding box center [340, 64] width 32 height 12
click at [321, 63] on div at bounding box center [341, 64] width 40 height 12
click at [375, 5] on icon at bounding box center [374, 7] width 6 height 6
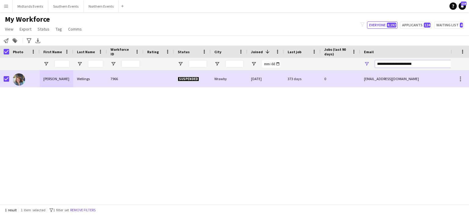
click at [401, 66] on input "**********" at bounding box center [427, 63] width 104 height 7
paste input "Email Filter Input"
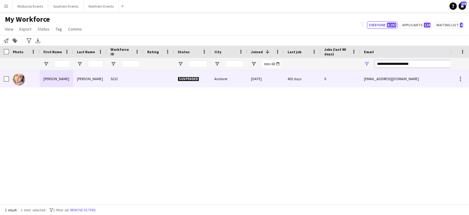
type input "**********"
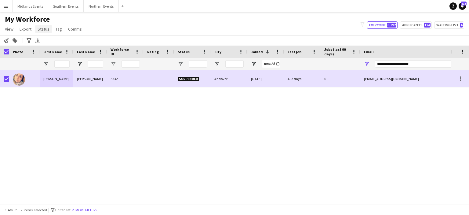
click at [44, 30] on span "Status" at bounding box center [44, 28] width 12 height 5
click at [43, 44] on span "Edit" at bounding box center [43, 41] width 7 height 5
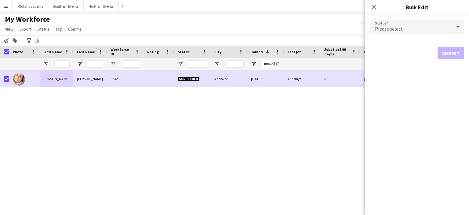
click at [380, 30] on span "Please select" at bounding box center [389, 29] width 28 height 6
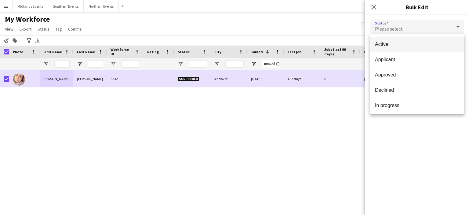
click at [385, 41] on span "Active" at bounding box center [417, 44] width 84 height 6
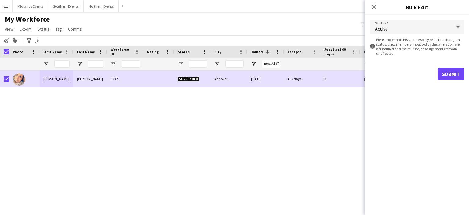
click at [457, 80] on form "Status Active information-circle Please note that this update solely reflects a…" at bounding box center [417, 50] width 94 height 70
click at [454, 74] on button "Submit" at bounding box center [451, 74] width 27 height 12
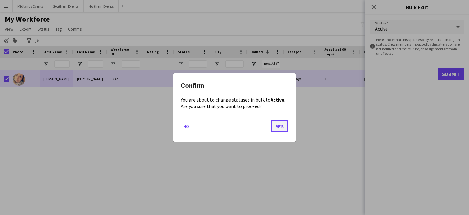
click at [278, 125] on button "Yes" at bounding box center [279, 126] width 17 height 12
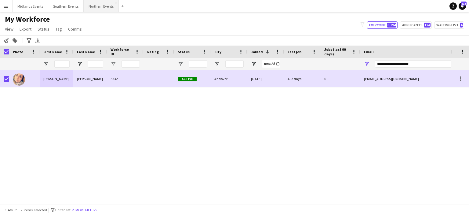
click at [95, 8] on button "Northern Events Close" at bounding box center [101, 6] width 35 height 12
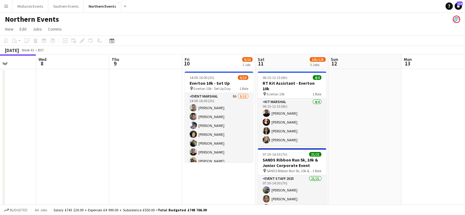
scroll to position [0, 258]
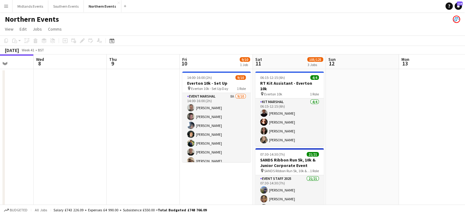
drag, startPoint x: 296, startPoint y: 117, endPoint x: 235, endPoint y: 114, distance: 61.8
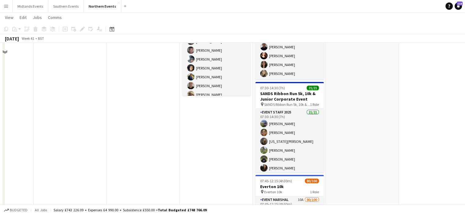
scroll to position [66, 0]
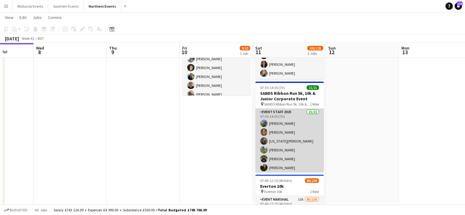
click at [273, 137] on app-card-role "Event Staff 2025 21/21 07:30-14:30 (7h) Rachel Lemonofides Natasha Fenty Georgi…" at bounding box center [289, 207] width 68 height 198
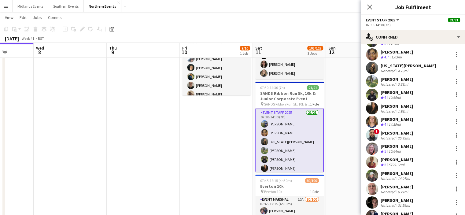
scroll to position [27, 0]
click at [452, 134] on div at bounding box center [455, 134] width 7 height 7
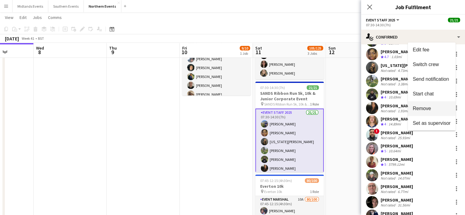
click at [428, 111] on span "Remove" at bounding box center [421, 108] width 18 height 5
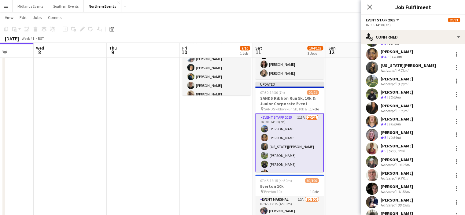
click at [86, 111] on app-date-cell at bounding box center [70, 139] width 73 height 275
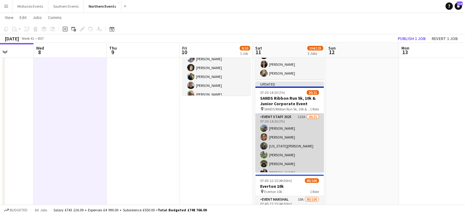
click at [280, 121] on app-card-role "Event Staff 2025 115A 20/21 07:30-14:30 (7h) Rachel Lemonofides Natasha Fenty G…" at bounding box center [289, 212] width 68 height 198
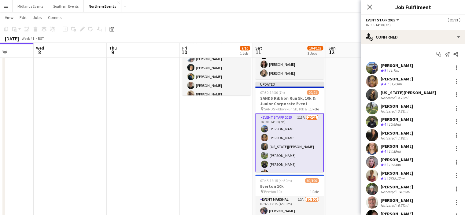
click at [399, 62] on div "Rachel Lemonofides Crew rating 5 11.7mi" at bounding box center [413, 68] width 104 height 12
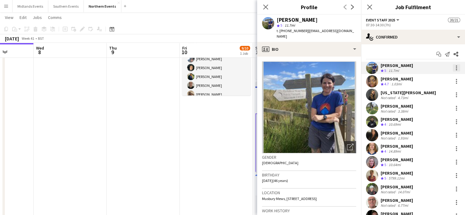
click at [452, 67] on div at bounding box center [455, 67] width 7 height 7
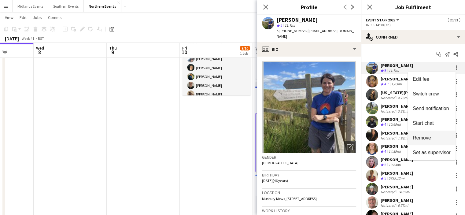
click at [421, 132] on button "Remove" at bounding box center [431, 137] width 48 height 15
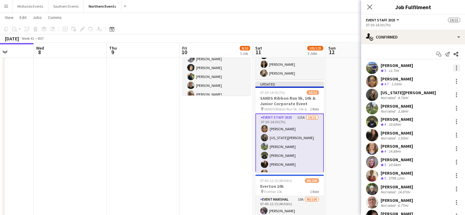
click at [452, 66] on div at bounding box center [455, 67] width 7 height 7
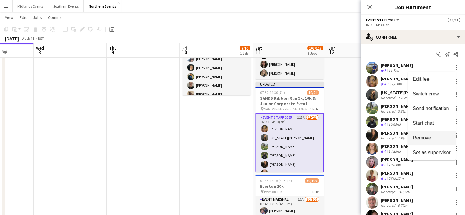
click at [427, 139] on span "Remove" at bounding box center [421, 137] width 18 height 5
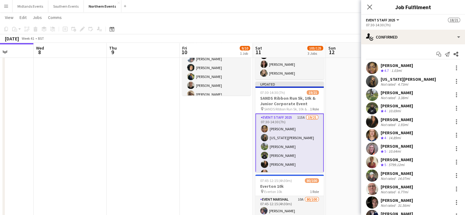
click at [369, 12] on div "Close pop-in" at bounding box center [369, 7] width 17 height 14
click at [369, 10] on app-icon "Close pop-in" at bounding box center [369, 7] width 9 height 9
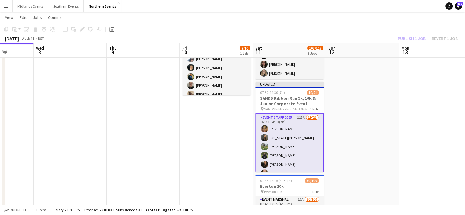
click at [407, 41] on div "Publish 1 job Revert 1 job" at bounding box center [427, 39] width 75 height 8
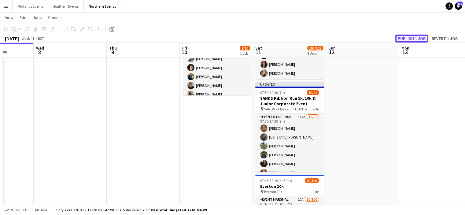
click at [407, 40] on button "Publish 1 job" at bounding box center [411, 39] width 33 height 8
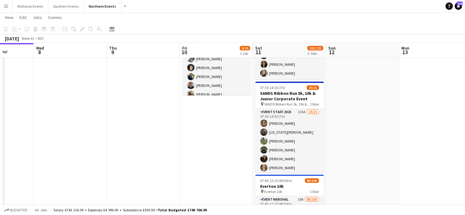
click at [4, 4] on app-icon "Menu" at bounding box center [6, 6] width 5 height 5
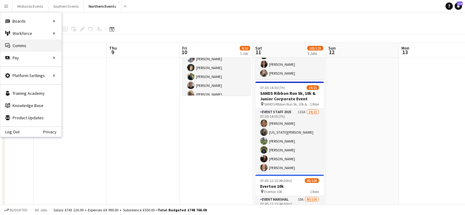
click at [16, 43] on link "Comms Comms" at bounding box center [30, 45] width 61 height 12
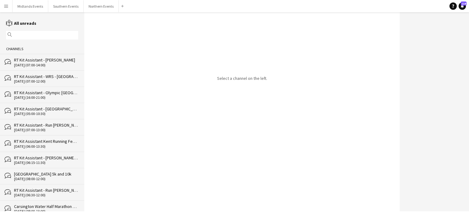
click at [6, 7] on app-icon "Menu" at bounding box center [6, 6] width 5 height 5
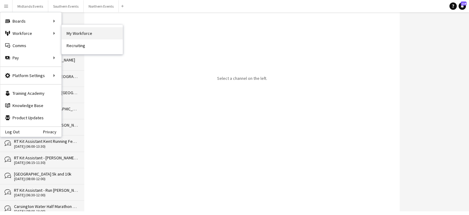
click at [87, 34] on link "My Workforce" at bounding box center [92, 33] width 61 height 12
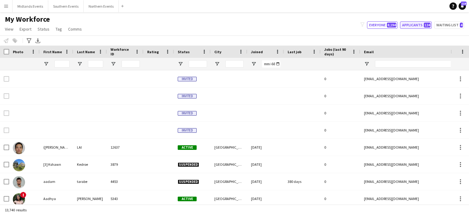
type input "**********"
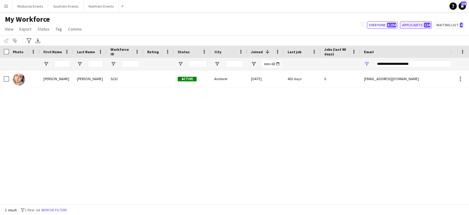
click at [413, 26] on button "Applicants 124" at bounding box center [416, 24] width 32 height 7
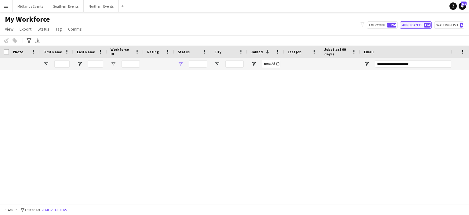
type input "**********"
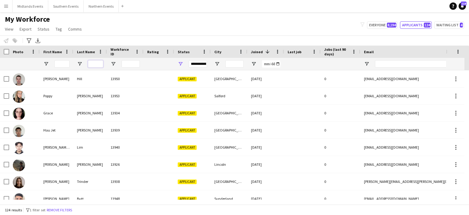
click at [96, 63] on input "Last Name Filter Input" at bounding box center [95, 63] width 15 height 7
paste input "*****"
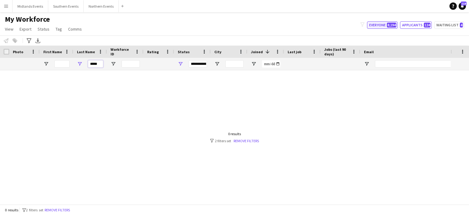
type input "*****"
click at [378, 26] on button "Everyone 8,194" at bounding box center [382, 24] width 31 height 7
click at [377, 27] on button "Everyone 8,194" at bounding box center [382, 24] width 31 height 7
type input "**********"
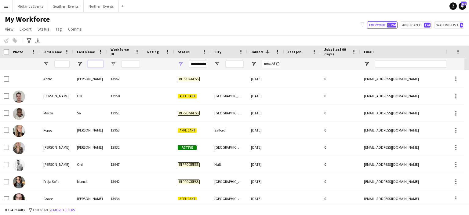
click at [95, 66] on input "Last Name Filter Input" at bounding box center [95, 63] width 15 height 7
paste input "*****"
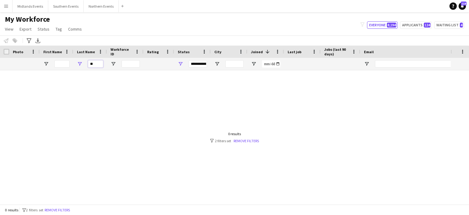
type input "*"
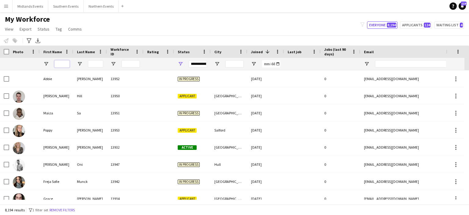
click at [65, 64] on input "First Name Filter Input" at bounding box center [61, 63] width 15 height 7
paste input "********"
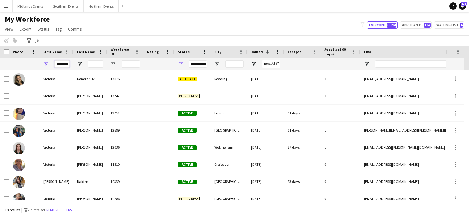
type input "********"
click at [96, 65] on input "Last Name Filter Input" at bounding box center [95, 63] width 15 height 7
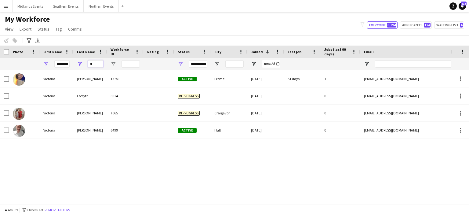
type input "*"
click at [33, 2] on button "Midlands Events Close" at bounding box center [31, 6] width 36 height 12
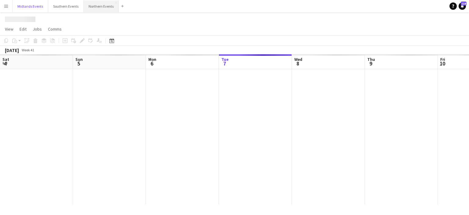
scroll to position [0, 146]
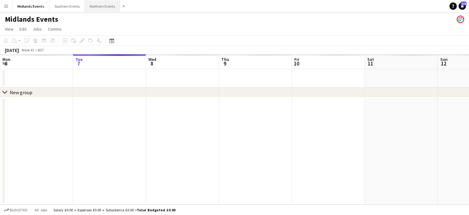
click at [105, 6] on button "Northern Events Close" at bounding box center [102, 6] width 35 height 12
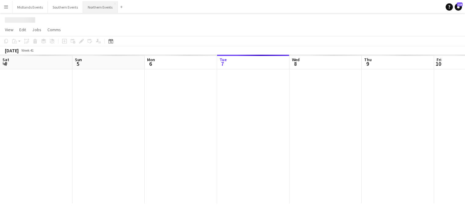
scroll to position [0, 146]
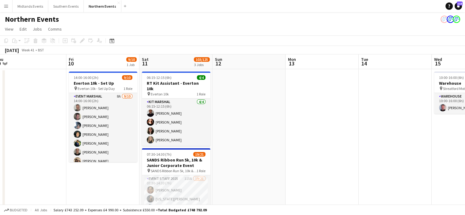
drag, startPoint x: 434, startPoint y: 106, endPoint x: 221, endPoint y: 112, distance: 212.7
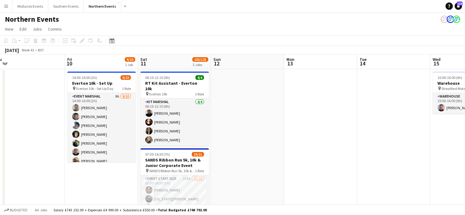
click at [113, 39] on icon at bounding box center [111, 40] width 5 height 5
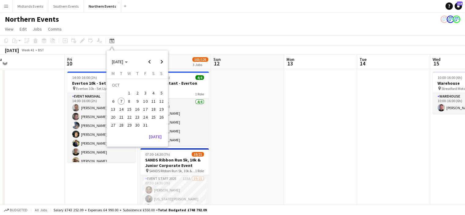
click at [162, 117] on span "26" at bounding box center [161, 116] width 7 height 7
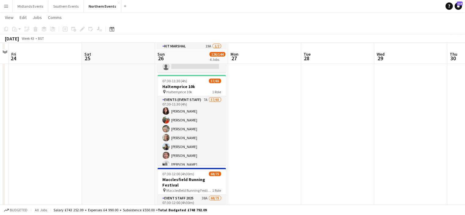
scroll to position [120, 0]
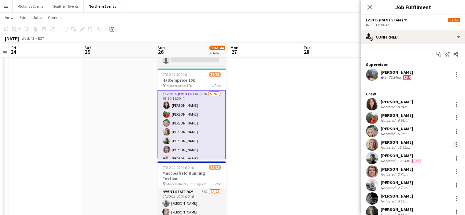
click at [455, 144] on div at bounding box center [455, 144] width 1 height 1
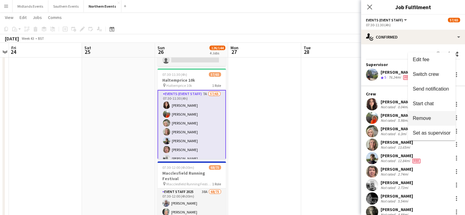
click at [426, 119] on span "Remove" at bounding box center [421, 117] width 18 height 5
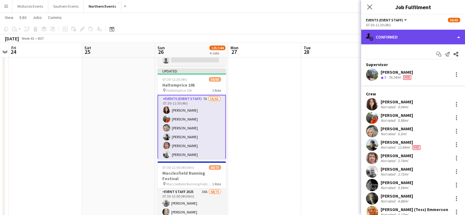
click at [438, 34] on div "single-neutral-actions-check-2 Confirmed" at bounding box center [413, 37] width 104 height 15
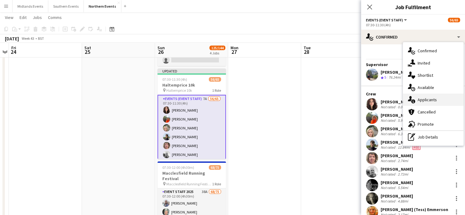
click at [442, 100] on div "single-neutral-actions-information Applicants" at bounding box center [433, 99] width 60 height 12
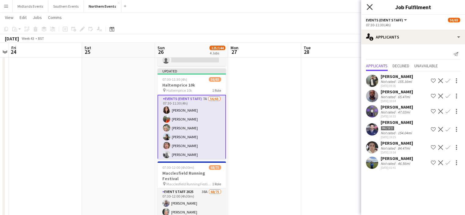
click at [370, 8] on icon at bounding box center [369, 7] width 6 height 6
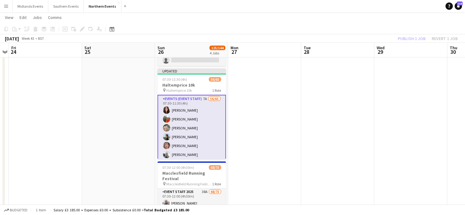
click at [401, 33] on app-toolbar "Copy Paste Paste Ctrl+V Paste with crew Ctrl+Shift+V Paste linked Job Delete Gr…" at bounding box center [232, 29] width 465 height 10
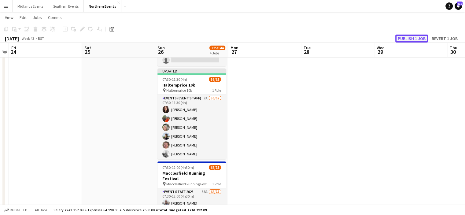
click at [404, 39] on button "Publish 1 job" at bounding box center [411, 39] width 33 height 8
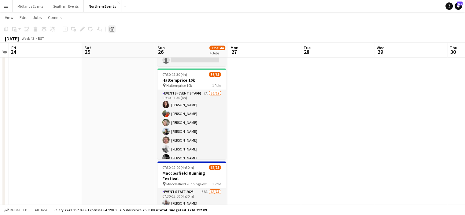
click at [112, 28] on icon "Date picker" at bounding box center [111, 29] width 5 height 5
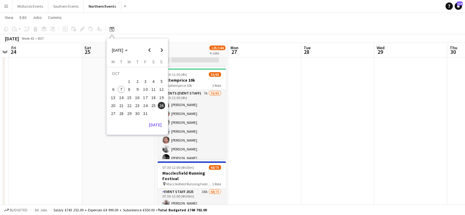
click at [161, 89] on span "12" at bounding box center [161, 89] width 7 height 7
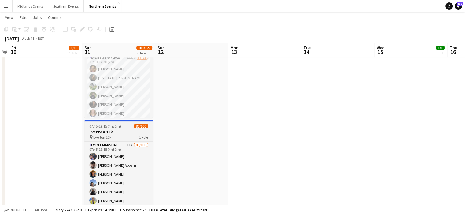
click at [125, 120] on app-job-card "07:45-12:15 (4h30m) 80/100 Everton 10k pin Everton 10k 1 Role Event Marshal 11A…" at bounding box center [118, 165] width 68 height 90
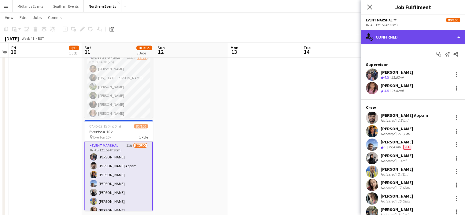
click at [429, 39] on div "single-neutral-actions-check-2 Confirmed" at bounding box center [413, 37] width 104 height 15
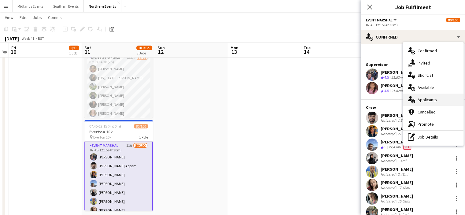
click at [426, 101] on span "Applicants" at bounding box center [426, 99] width 19 height 5
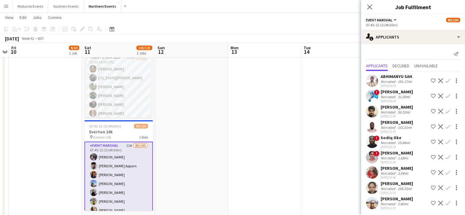
scroll to position [12, 0]
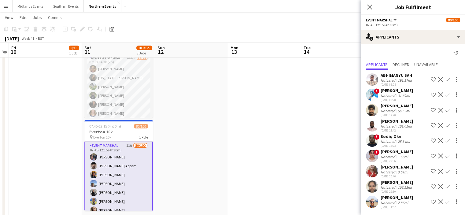
click at [445, 201] on app-icon "Confirm" at bounding box center [447, 201] width 5 height 5
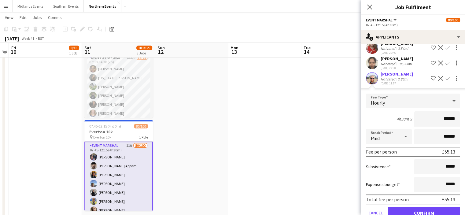
scroll to position [150, 0]
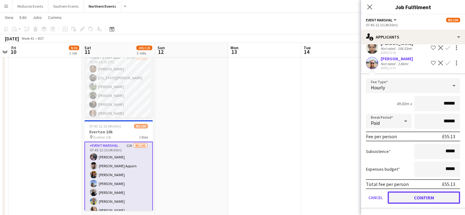
click at [425, 200] on button "Confirm" at bounding box center [423, 197] width 72 height 12
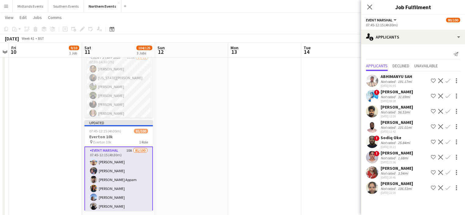
scroll to position [0, 0]
click at [366, 2] on div "Close pop-in" at bounding box center [369, 7] width 17 height 14
click at [369, 8] on icon "Close pop-in" at bounding box center [369, 7] width 6 height 6
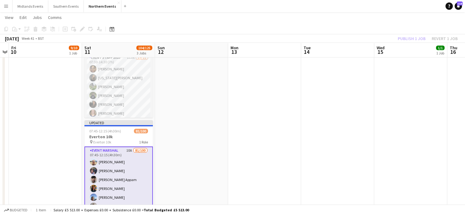
click at [409, 38] on div "Publish 1 job Revert 1 job" at bounding box center [427, 39] width 75 height 8
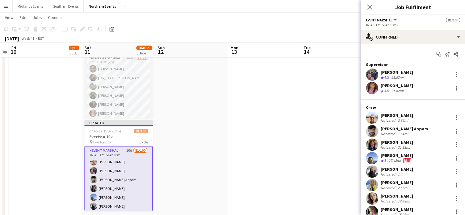
drag, startPoint x: 414, startPoint y: 113, endPoint x: 381, endPoint y: 116, distance: 34.1
click at [381, 116] on div "Jonathan Bate Not rated 2.86mi" at bounding box center [413, 117] width 104 height 12
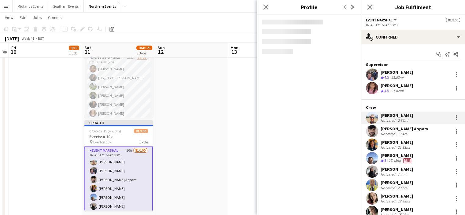
copy div "Jonathan Bate"
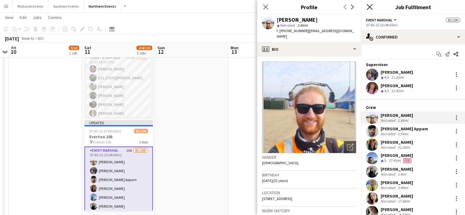
click at [367, 8] on icon "Close pop-in" at bounding box center [369, 7] width 6 height 6
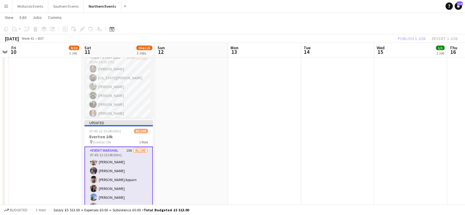
click at [412, 38] on div "Publish 1 job Revert 1 job" at bounding box center [427, 39] width 75 height 8
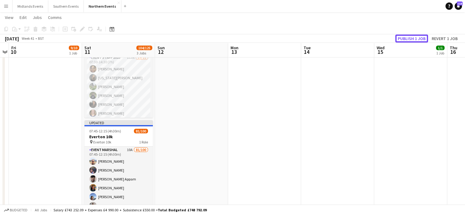
click at [412, 38] on button "Publish 1 job" at bounding box center [411, 39] width 33 height 8
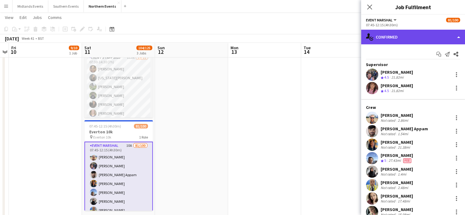
click at [423, 35] on div "single-neutral-actions-check-2 Confirmed" at bounding box center [413, 37] width 104 height 15
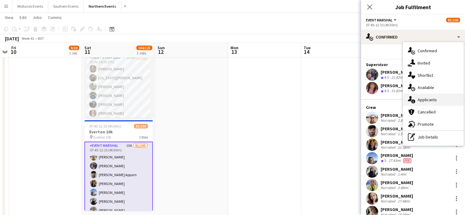
click at [426, 100] on span "Applicants" at bounding box center [426, 99] width 19 height 5
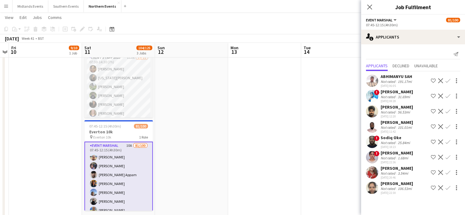
click at [392, 155] on div "[PERSON_NAME]" at bounding box center [396, 152] width 32 height 5
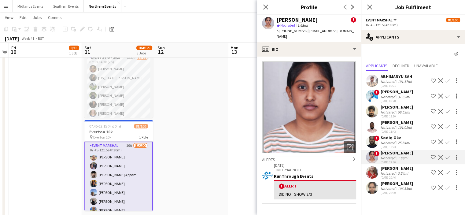
drag, startPoint x: 428, startPoint y: 159, endPoint x: 381, endPoint y: 157, distance: 47.0
click at [381, 155] on div "[PERSON_NAME]" at bounding box center [396, 152] width 32 height 5
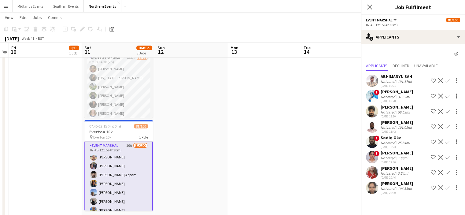
copy div "[PERSON_NAME]"
click at [447, 159] on app-icon "Confirm" at bounding box center [447, 157] width 5 height 5
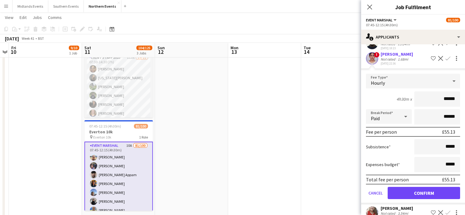
scroll to position [106, 0]
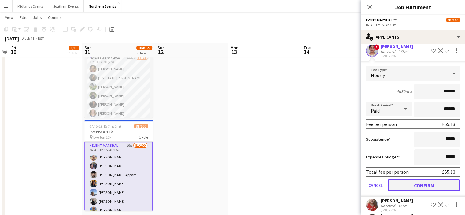
click at [435, 191] on button "Confirm" at bounding box center [423, 185] width 72 height 12
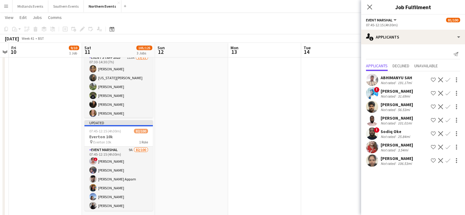
scroll to position [0, 0]
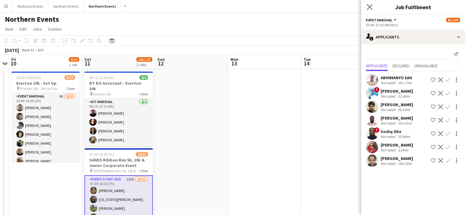
click at [371, 10] on app-icon "Close pop-in" at bounding box center [369, 7] width 9 height 9
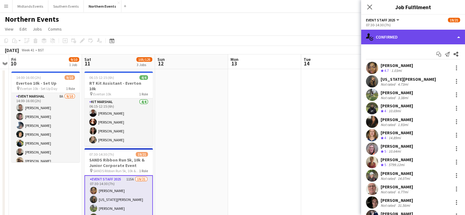
click at [407, 40] on div "single-neutral-actions-check-2 Confirmed" at bounding box center [413, 37] width 104 height 15
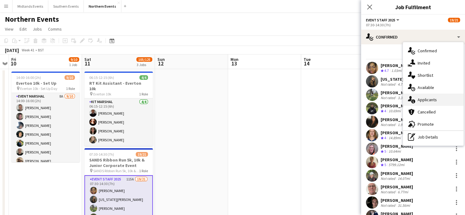
click at [430, 99] on span "Applicants" at bounding box center [426, 99] width 19 height 5
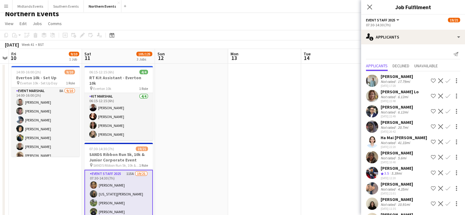
scroll to position [7, 0]
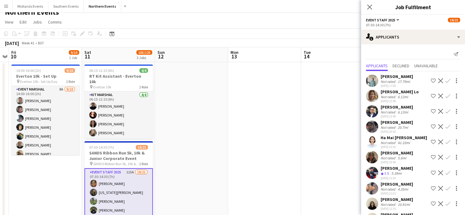
click at [445, 98] on app-icon "Confirm" at bounding box center [447, 95] width 5 height 5
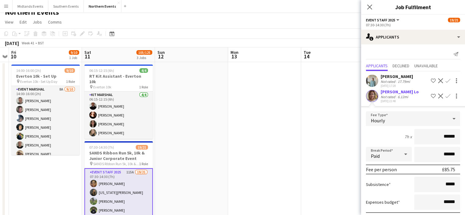
drag, startPoint x: 408, startPoint y: 95, endPoint x: 377, endPoint y: 95, distance: 31.8
click at [377, 95] on div "Yuen Ping Lo Not rated 6.12mi 22-01-2025 22:48 Shortlist crew Decline Confirm" at bounding box center [413, 96] width 104 height 14
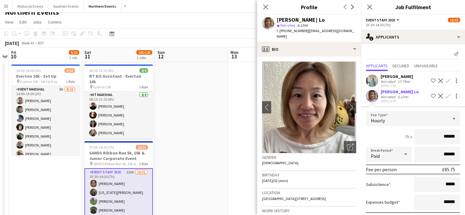
click at [410, 91] on div "Yuen Ping Lo Not rated 6.12mi 22-01-2025 22:48 Shortlist crew Decline Confirm" at bounding box center [413, 96] width 104 height 14
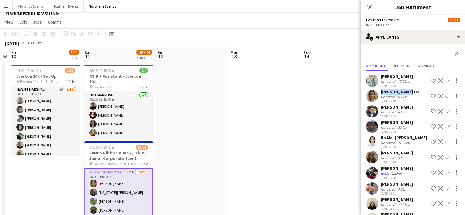
drag, startPoint x: 410, startPoint y: 91, endPoint x: 370, endPoint y: 88, distance: 40.1
copy div "Yuen Ping Lo"
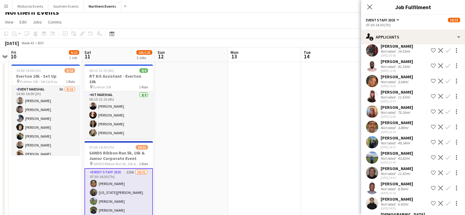
scroll to position [1503, 0]
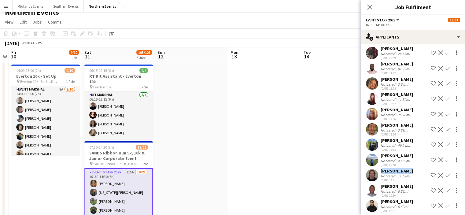
drag, startPoint x: 412, startPoint y: 188, endPoint x: 381, endPoint y: 188, distance: 30.2
click at [381, 182] on div "Wyatt Barlow Not rated 11.52mi 28-09-2025 14:41 Shortlist crew Decline Confirm" at bounding box center [413, 175] width 104 height 14
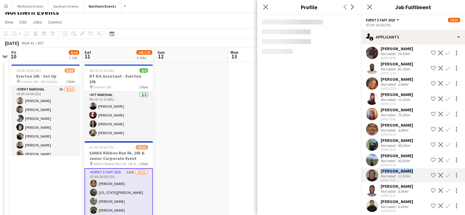
copy div "Wyatt Barlow"
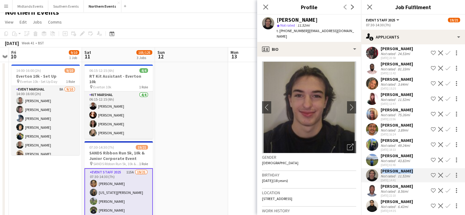
click at [445, 177] on app-icon "Confirm" at bounding box center [447, 175] width 5 height 5
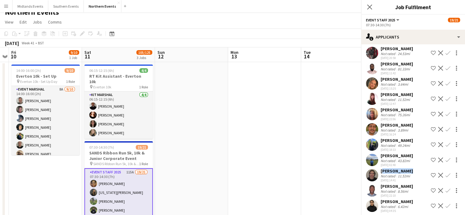
scroll to position [1604, 0]
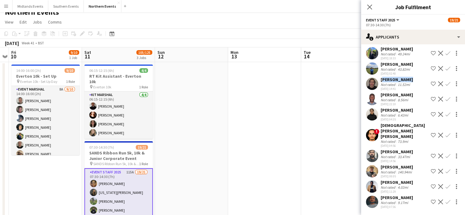
click at [445, 86] on app-icon "Confirm" at bounding box center [447, 83] width 5 height 5
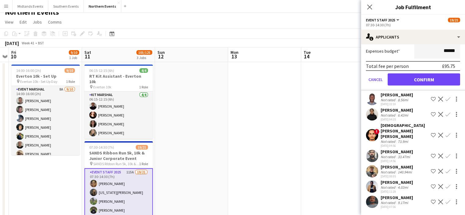
scroll to position [1737, 0]
click at [439, 86] on button "Confirm" at bounding box center [423, 79] width 72 height 12
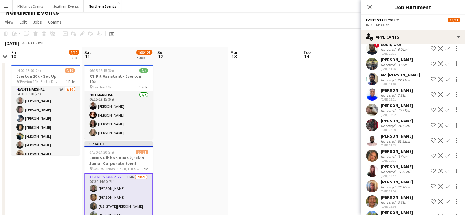
scroll to position [1428, 0]
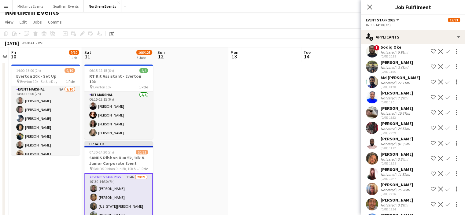
click at [445, 176] on app-icon "Confirm" at bounding box center [447, 173] width 5 height 5
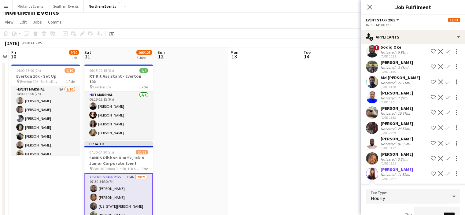
scroll to position [1439, 0]
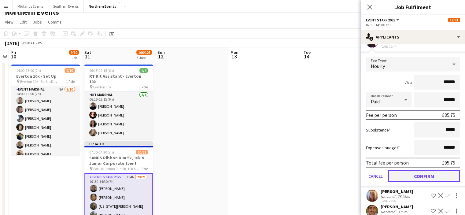
click at [445, 175] on button "Confirm" at bounding box center [423, 176] width 72 height 12
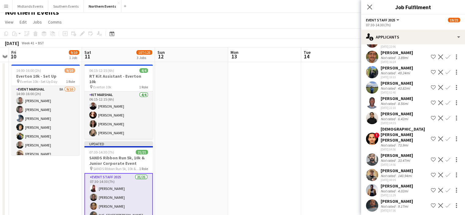
scroll to position [1406, 0]
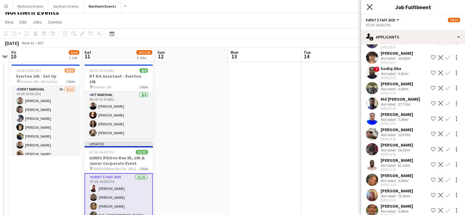
click at [369, 9] on icon "Close pop-in" at bounding box center [369, 7] width 6 height 6
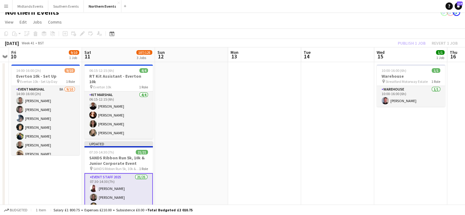
click at [408, 46] on div "Publish 1 job Revert 1 job" at bounding box center [427, 43] width 75 height 8
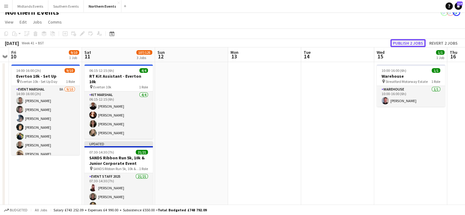
click at [409, 44] on button "Publish 2 jobs" at bounding box center [407, 43] width 35 height 8
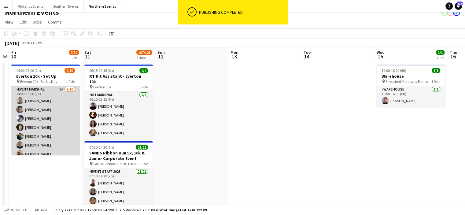
click at [50, 147] on app-card-role "Event Marshal 8A 9/10 14:00-16:00 (2h) Andrew Glover Jonathan Binns Dan Rowland…" at bounding box center [45, 136] width 68 height 100
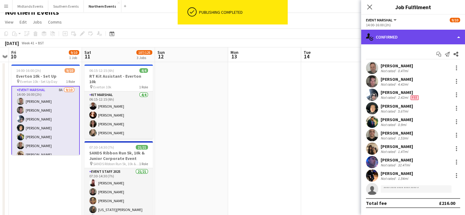
click at [385, 43] on div "single-neutral-actions-check-2 Confirmed" at bounding box center [413, 37] width 104 height 15
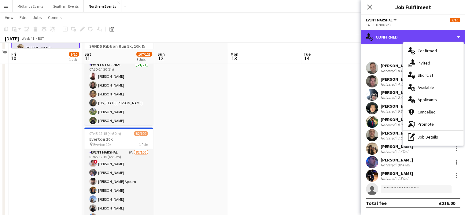
scroll to position [120, 0]
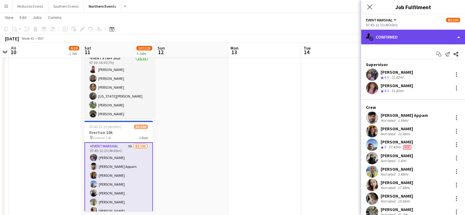
click at [396, 35] on div "single-neutral-actions-check-2 Confirmed" at bounding box center [413, 37] width 104 height 15
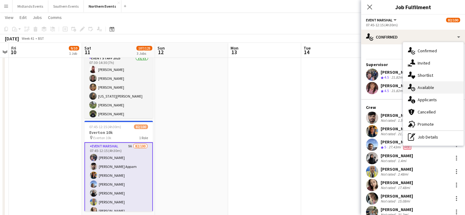
click at [435, 87] on div "single-neutral-actions-upload Available" at bounding box center [433, 87] width 60 height 12
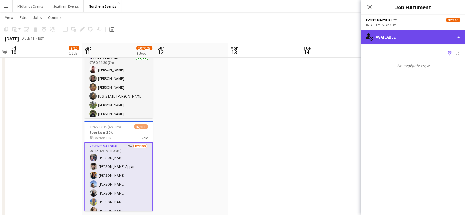
click at [425, 40] on div "single-neutral-actions-upload Available" at bounding box center [413, 37] width 104 height 15
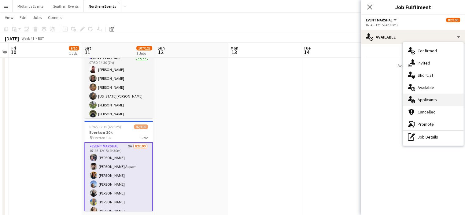
click at [427, 98] on span "Applicants" at bounding box center [426, 99] width 19 height 5
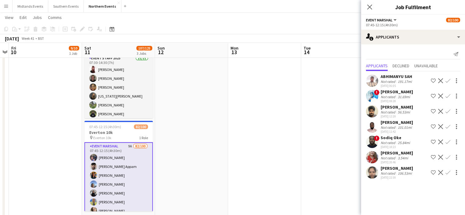
click at [448, 159] on app-icon "Confirm" at bounding box center [447, 157] width 5 height 5
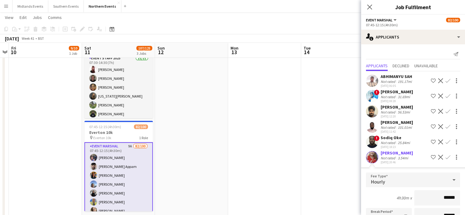
drag, startPoint x: 410, startPoint y: 155, endPoint x: 377, endPoint y: 157, distance: 33.1
click at [377, 157] on div "ABHIMANYU SAH Not rated 191.17mi 13-09-2025 06:05 Shortlist crew Decline Confir…" at bounding box center [413, 195] width 104 height 248
copy div "[PERSON_NAME]"
click at [445, 159] on app-icon "Confirm" at bounding box center [447, 157] width 5 height 5
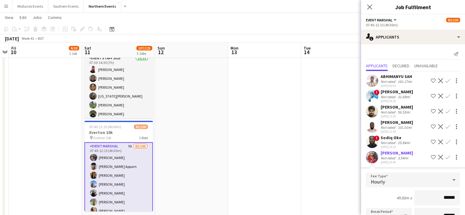
drag, startPoint x: 459, startPoint y: 140, endPoint x: 462, endPoint y: 151, distance: 11.3
click at [462, 151] on mat-expansion-panel "users2 Applicants Send notification Applicants Declined Unavailable ABHIMANYU S…" at bounding box center [413, 129] width 104 height 170
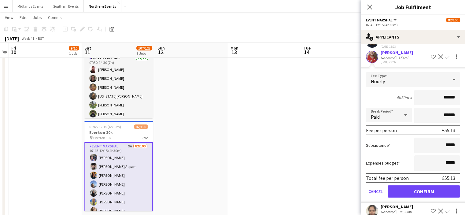
scroll to position [100, 0]
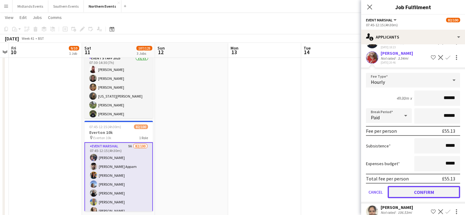
click at [448, 195] on button "Confirm" at bounding box center [423, 192] width 72 height 12
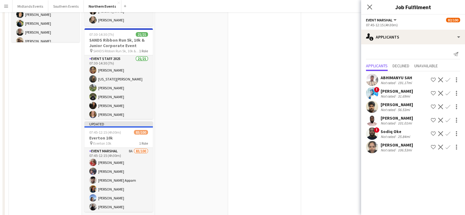
scroll to position [0, 0]
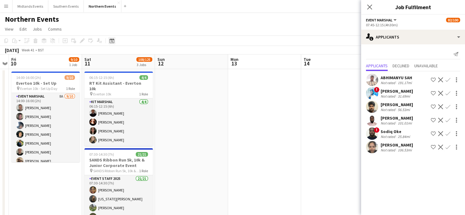
click at [112, 40] on icon "Date picker" at bounding box center [111, 40] width 5 height 5
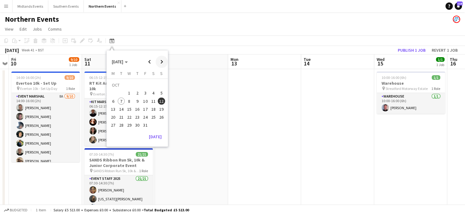
click at [162, 63] on span "Next month" at bounding box center [161, 62] width 12 height 12
click at [159, 95] on span "9" at bounding box center [161, 94] width 7 height 7
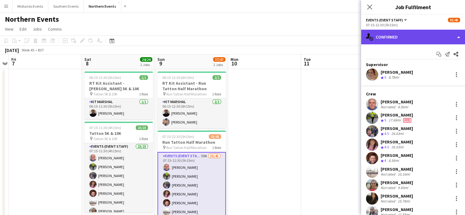
click at [419, 36] on div "single-neutral-actions-check-2 Confirmed" at bounding box center [413, 37] width 104 height 15
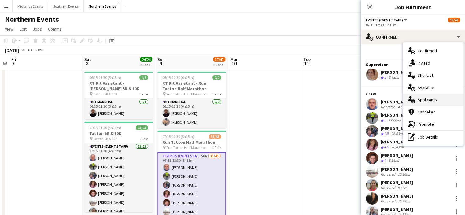
click at [437, 99] on div "single-neutral-actions-information Applicants" at bounding box center [433, 99] width 60 height 12
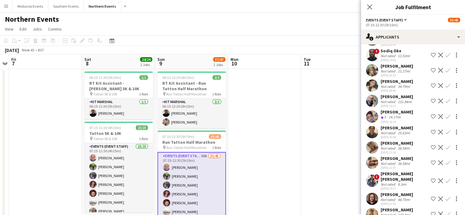
scroll to position [608, 0]
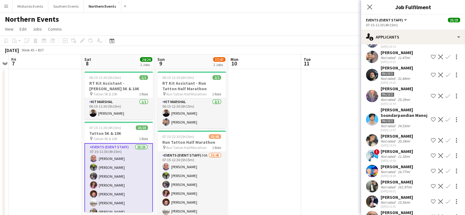
scroll to position [0, 0]
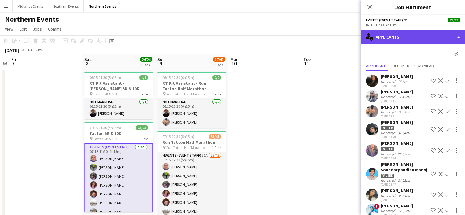
click at [440, 42] on div "single-neutral-actions-information Applicants" at bounding box center [413, 37] width 104 height 15
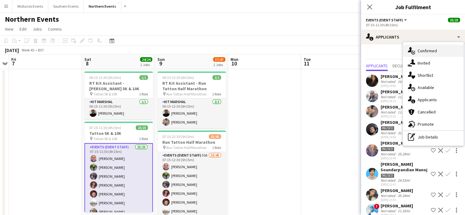
click at [435, 52] on span "Confirmed" at bounding box center [426, 50] width 19 height 5
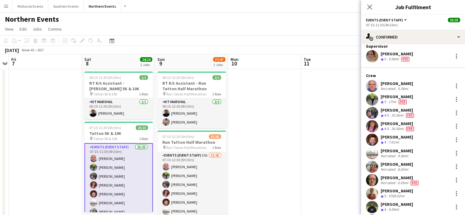
scroll to position [20, 0]
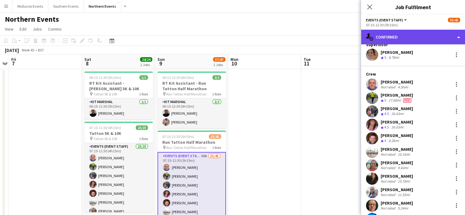
click at [408, 38] on div "single-neutral-actions-check-2 Confirmed" at bounding box center [413, 37] width 104 height 15
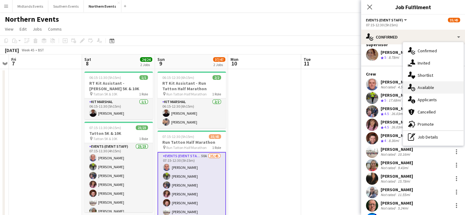
click at [422, 90] on span "Available" at bounding box center [425, 87] width 16 height 5
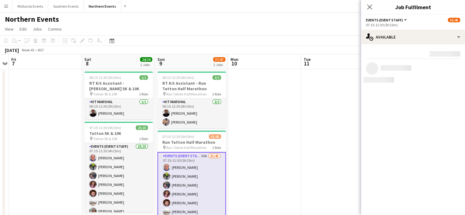
scroll to position [0, 0]
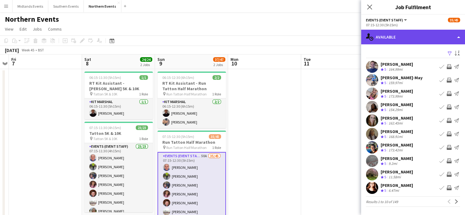
click at [420, 38] on div "single-neutral-actions-upload Available" at bounding box center [413, 37] width 104 height 15
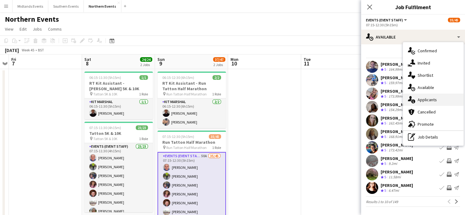
click at [431, 100] on span "Applicants" at bounding box center [426, 99] width 19 height 5
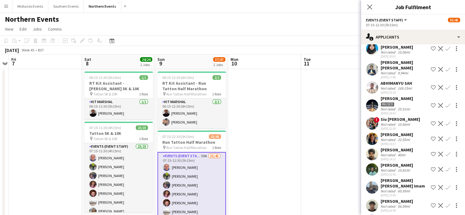
scroll to position [164, 0]
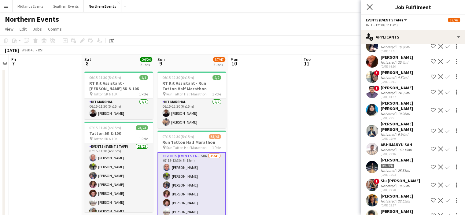
click at [370, 10] on app-icon "Close pop-in" at bounding box center [369, 7] width 9 height 9
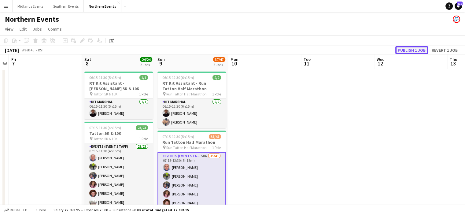
click at [406, 52] on button "Publish 1 job" at bounding box center [411, 50] width 33 height 8
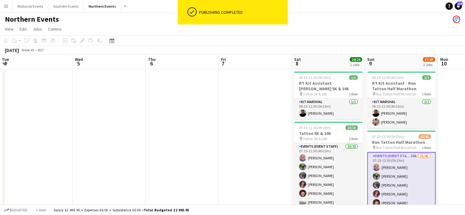
drag, startPoint x: 172, startPoint y: 137, endPoint x: 314, endPoint y: 153, distance: 143.2
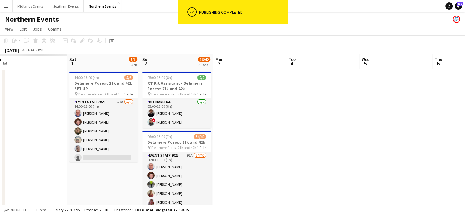
scroll to position [0, 156]
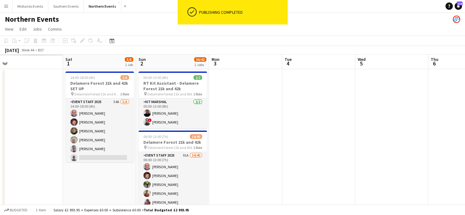
drag, startPoint x: 391, startPoint y: 127, endPoint x: 440, endPoint y: 128, distance: 49.5
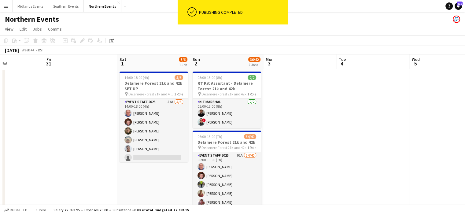
drag, startPoint x: 358, startPoint y: 113, endPoint x: 389, endPoint y: 116, distance: 31.2
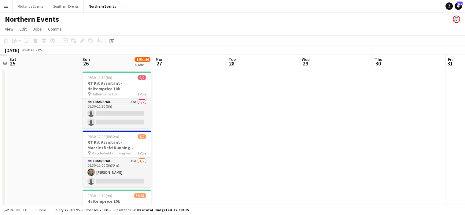
drag, startPoint x: 184, startPoint y: 108, endPoint x: 276, endPoint y: 84, distance: 95.9
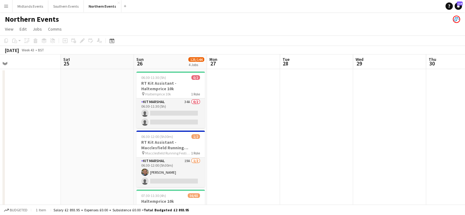
drag, startPoint x: 135, startPoint y: 110, endPoint x: 406, endPoint y: 111, distance: 270.6
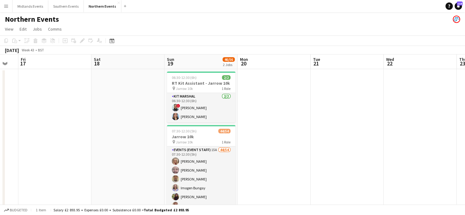
drag, startPoint x: 388, startPoint y: 87, endPoint x: 406, endPoint y: 95, distance: 19.4
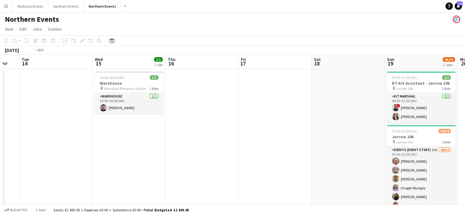
drag, startPoint x: 172, startPoint y: 145, endPoint x: 414, endPoint y: 129, distance: 242.1
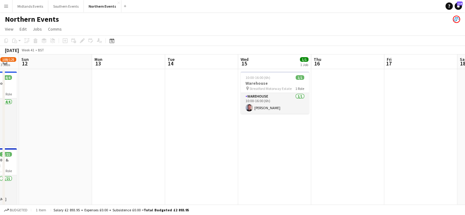
drag, startPoint x: 286, startPoint y: 126, endPoint x: 457, endPoint y: 123, distance: 171.3
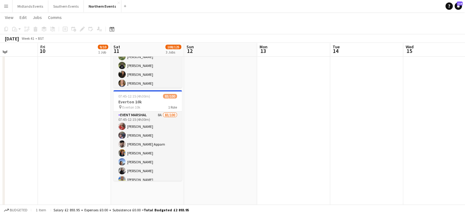
scroll to position [151, 0]
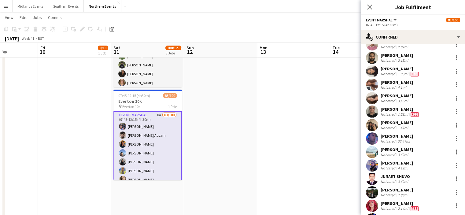
scroll to position [1067, 0]
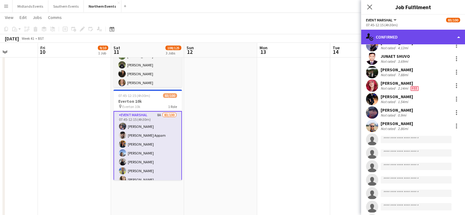
click at [414, 40] on div "single-neutral-actions-check-2 Confirmed" at bounding box center [413, 37] width 104 height 15
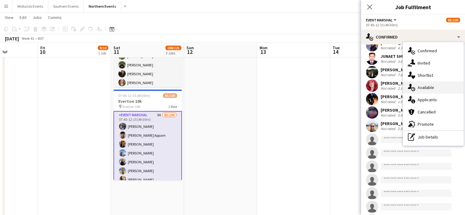
click at [424, 88] on span "Available" at bounding box center [425, 87] width 16 height 5
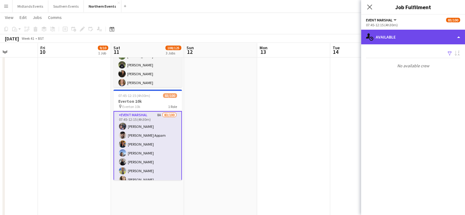
click at [419, 32] on div "single-neutral-actions-upload Available" at bounding box center [413, 37] width 104 height 15
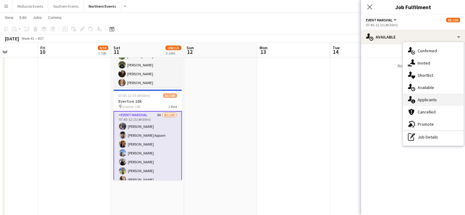
click at [426, 101] on span "Applicants" at bounding box center [426, 99] width 19 height 5
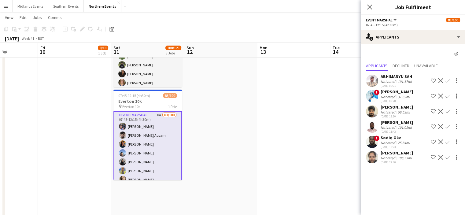
click at [426, 101] on div "! Emesiri Asakitikpi Not rated 31.69mi 16-09-2025 08:28 Shortlist crew Decline …" at bounding box center [413, 96] width 104 height 14
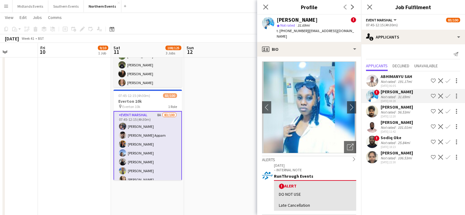
click at [3, 8] on button "Menu" at bounding box center [6, 6] width 12 height 12
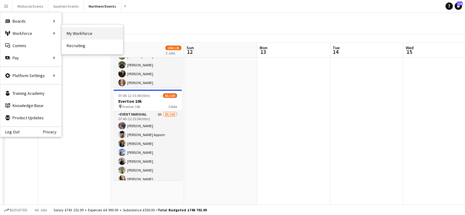
click at [74, 34] on link "My Workforce" at bounding box center [92, 33] width 61 height 12
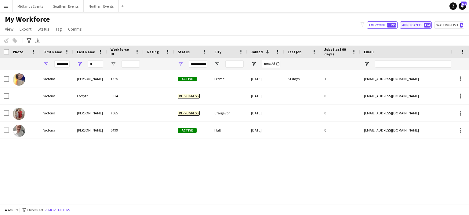
click at [414, 25] on button "Applicants 124" at bounding box center [416, 24] width 32 height 7
type input "**********"
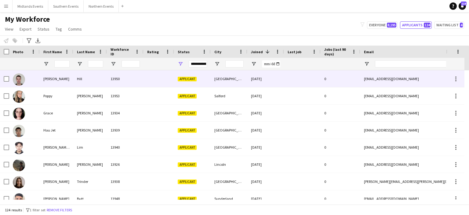
click at [81, 78] on div "Hill" at bounding box center [90, 78] width 34 height 17
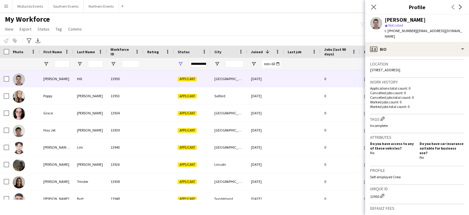
scroll to position [130, 0]
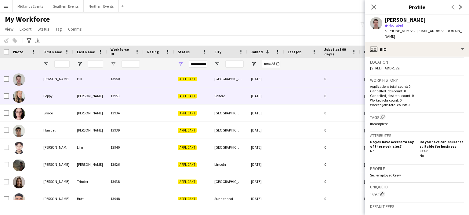
click at [223, 95] on div "Salford" at bounding box center [229, 95] width 37 height 17
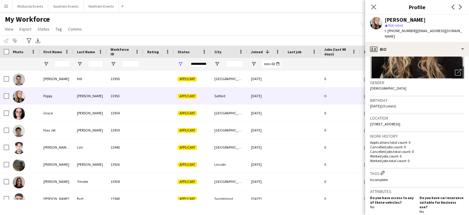
scroll to position [86, 0]
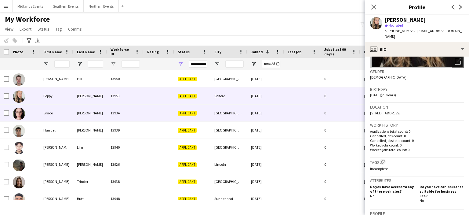
click at [227, 112] on div "[GEOGRAPHIC_DATA]" at bounding box center [229, 112] width 37 height 17
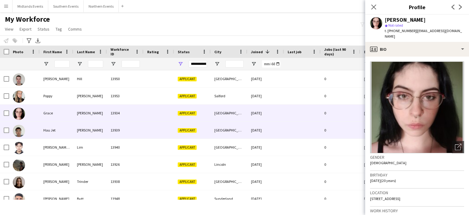
click at [228, 131] on div "[GEOGRAPHIC_DATA]" at bounding box center [229, 130] width 37 height 17
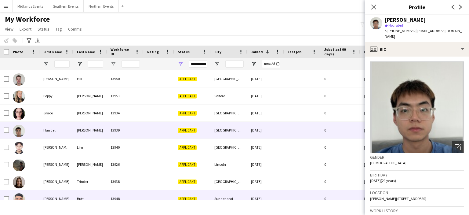
click at [223, 198] on div "Sunderland" at bounding box center [229, 198] width 37 height 17
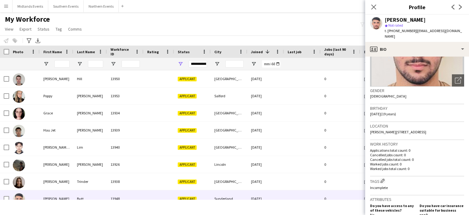
scroll to position [84, 0]
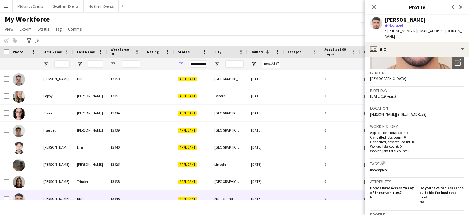
click at [335, 31] on div "My Workforce View Views Default view New view Update view Delete view Edit name…" at bounding box center [234, 25] width 469 height 21
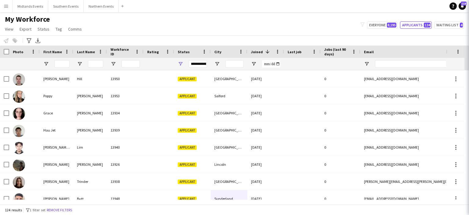
click at [335, 31] on div "My Workforce View Views Default view New view Update view Delete view Edit name…" at bounding box center [234, 25] width 469 height 21
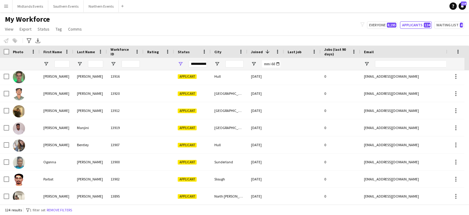
scroll to position [0, 0]
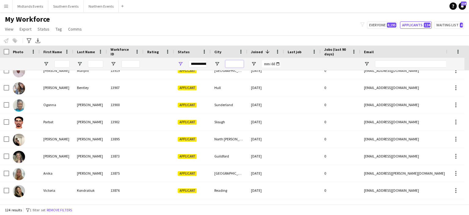
click at [230, 63] on input "City Filter Input" at bounding box center [234, 63] width 18 height 7
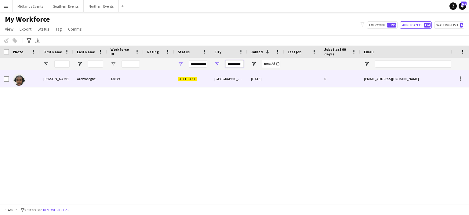
type input "*********"
click at [220, 75] on div "[GEOGRAPHIC_DATA]" at bounding box center [229, 78] width 37 height 17
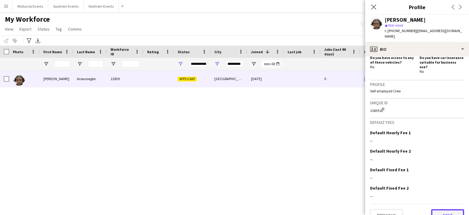
click at [446, 209] on button "Next" at bounding box center [447, 215] width 33 height 12
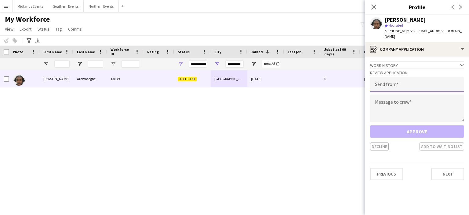
click at [395, 77] on input "email" at bounding box center [417, 84] width 94 height 15
type input "**********"
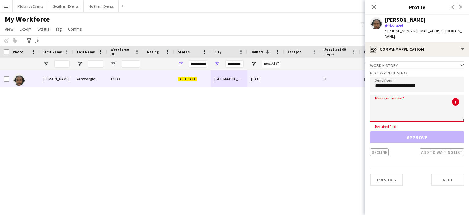
click at [377, 101] on textarea at bounding box center [417, 107] width 94 height 27
paste textarea "**********"
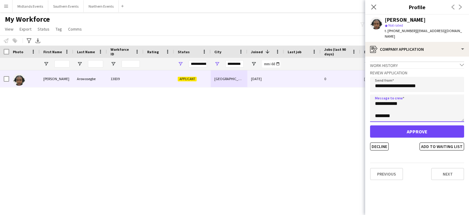
type textarea "**********"
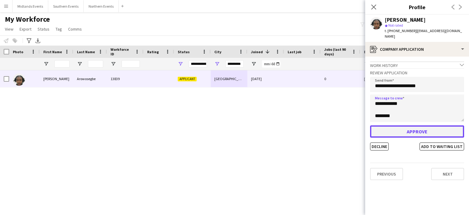
click at [388, 126] on button "Approve" at bounding box center [417, 131] width 94 height 12
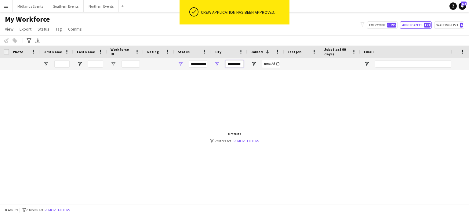
click at [233, 66] on input "*********" at bounding box center [234, 63] width 18 height 7
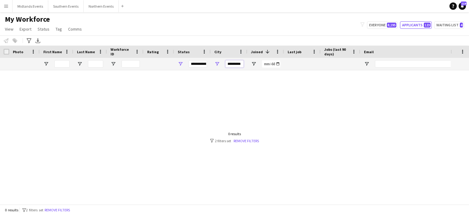
click at [233, 66] on input "*********" at bounding box center [234, 63] width 18 height 7
type input "**********"
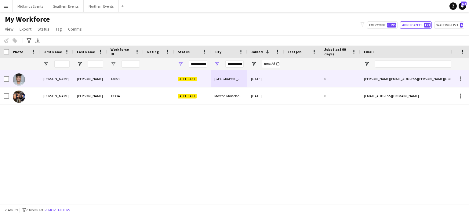
click at [84, 78] on div "[PERSON_NAME]" at bounding box center [90, 78] width 34 height 17
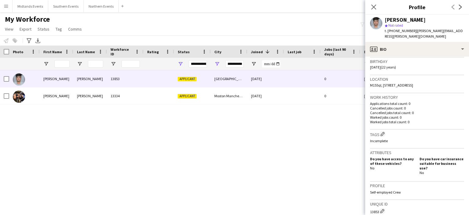
scroll to position [115, 0]
click at [111, 4] on button "Northern Events Close" at bounding box center [101, 6] width 35 height 12
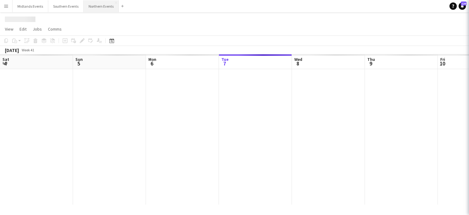
scroll to position [0, 146]
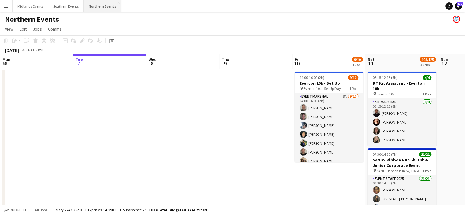
click at [111, 4] on button "Northern Events Close" at bounding box center [103, 6] width 38 height 12
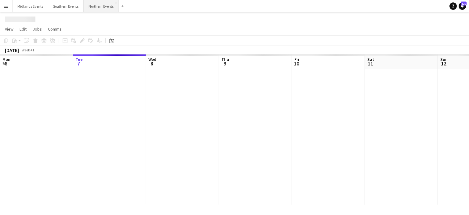
click at [111, 4] on button "Northern Events Close" at bounding box center [101, 6] width 35 height 12
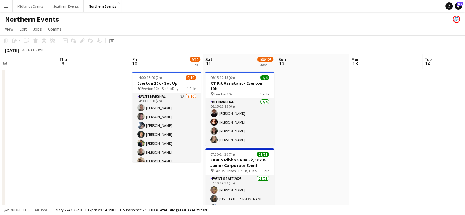
drag, startPoint x: 384, startPoint y: 135, endPoint x: 226, endPoint y: 124, distance: 158.9
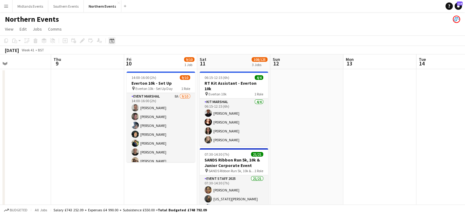
click at [111, 39] on icon at bounding box center [111, 40] width 5 height 5
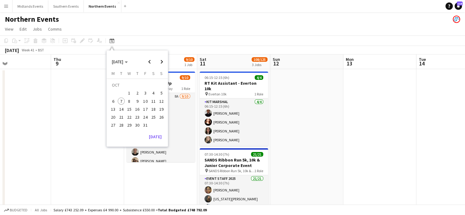
click at [160, 116] on span "26" at bounding box center [161, 116] width 7 height 7
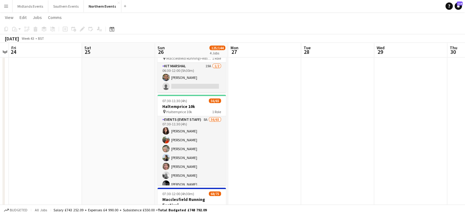
scroll to position [94, 0]
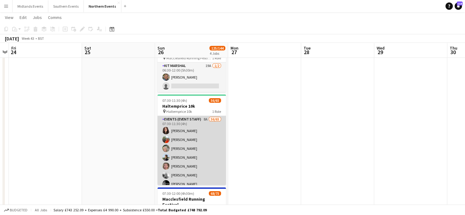
click at [168, 159] on app-user-avatar at bounding box center [165, 156] width 7 height 7
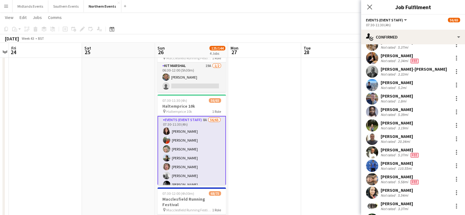
scroll to position [276, 0]
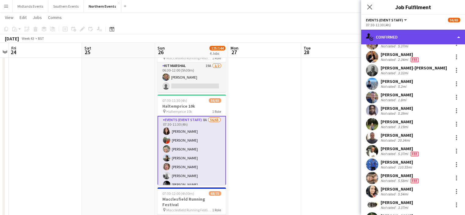
click at [397, 41] on div "single-neutral-actions-check-2 Confirmed" at bounding box center [413, 37] width 104 height 15
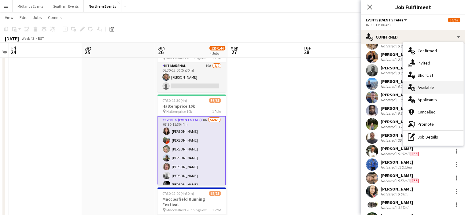
click at [424, 91] on div "single-neutral-actions-upload Available" at bounding box center [433, 87] width 60 height 12
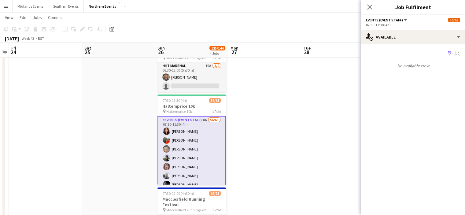
scroll to position [0, 0]
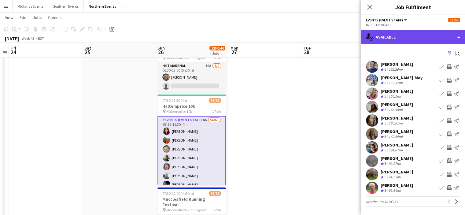
click at [401, 40] on div "single-neutral-actions-upload Available" at bounding box center [413, 37] width 104 height 15
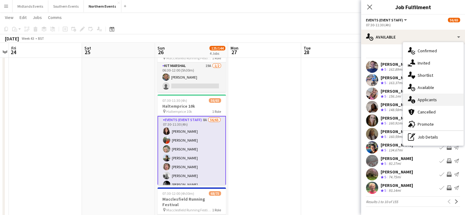
click at [419, 100] on span "Applicants" at bounding box center [426, 99] width 19 height 5
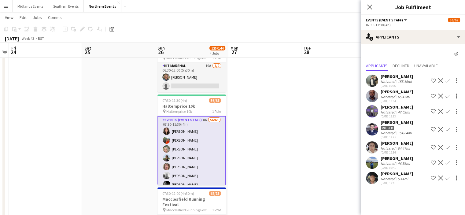
drag, startPoint x: 409, startPoint y: 178, endPoint x: 379, endPoint y: 179, distance: 29.6
click at [379, 179] on div "Ryan Balderson Not rated 5.44mi 07-10-2025 12:41 Shortlist crew Decline Confirm" at bounding box center [413, 178] width 104 height 14
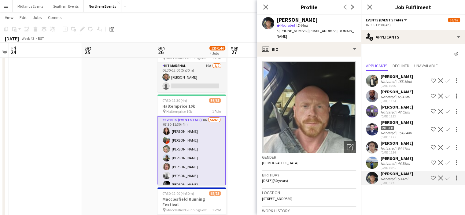
click at [447, 181] on button "Confirm" at bounding box center [447, 177] width 7 height 7
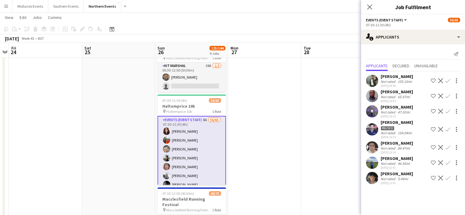
click at [447, 181] on button "Confirm" at bounding box center [447, 177] width 7 height 7
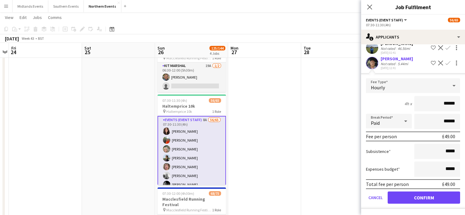
scroll to position [119, 0]
click at [428, 199] on button "Confirm" at bounding box center [423, 197] width 72 height 12
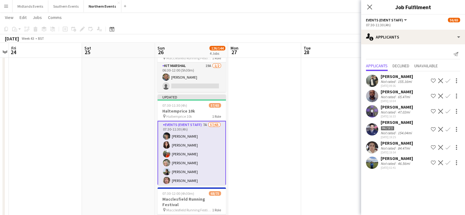
scroll to position [0, 0]
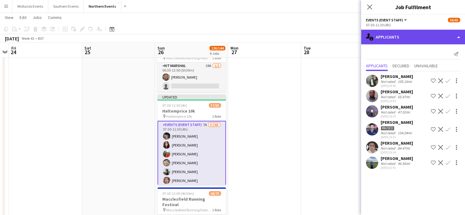
click at [368, 43] on div "single-neutral-actions-information Applicants" at bounding box center [413, 37] width 104 height 15
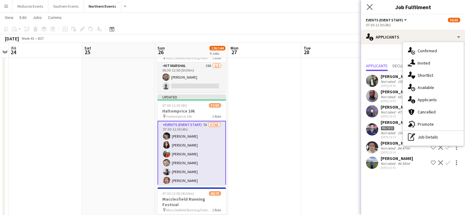
click at [368, 3] on app-icon "Close pop-in" at bounding box center [369, 7] width 9 height 9
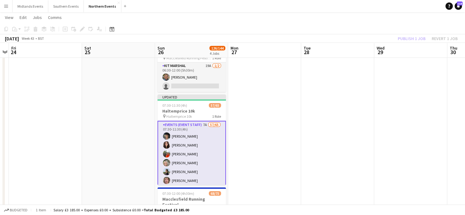
click at [409, 32] on app-toolbar "Copy Paste Paste Ctrl+V Paste with crew Ctrl+Shift+V Paste linked Job Delete Gr…" at bounding box center [232, 29] width 465 height 10
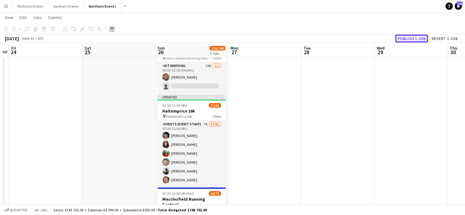
click at [406, 40] on button "Publish 1 job" at bounding box center [411, 39] width 33 height 8
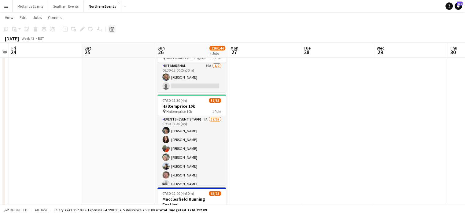
drag, startPoint x: 109, startPoint y: 32, endPoint x: 111, endPoint y: 28, distance: 4.5
click at [111, 28] on icon "Date picker" at bounding box center [111, 29] width 5 height 5
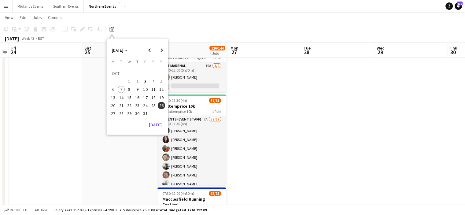
click at [143, 88] on span "10" at bounding box center [145, 89] width 7 height 7
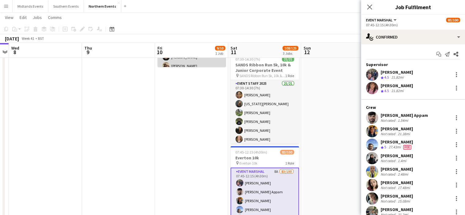
click at [183, 60] on app-card-role "Event Marshal 8A 9/10 14:00-16:00 (2h) Andrew Glover Jonathan Binns Dan Rowland…" at bounding box center [191, 48] width 68 height 100
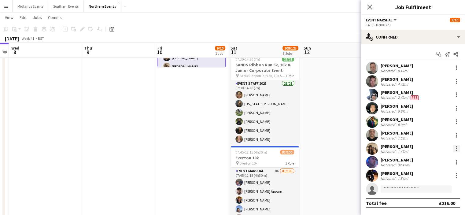
click at [453, 148] on div at bounding box center [455, 148] width 7 height 7
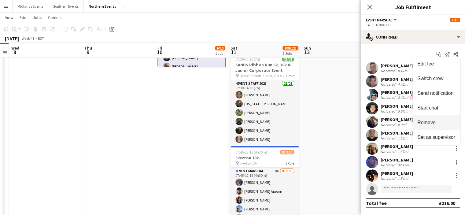
click at [432, 125] on span "Remove" at bounding box center [426, 122] width 18 height 5
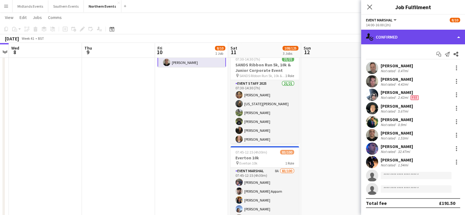
click at [396, 39] on div "single-neutral-actions-check-2 Confirmed" at bounding box center [413, 37] width 104 height 15
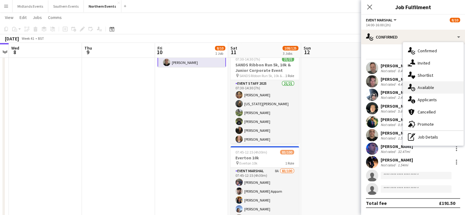
click at [413, 87] on icon at bounding box center [413, 89] width 4 height 4
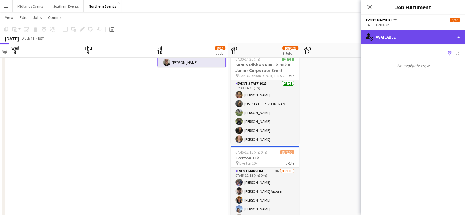
click at [410, 33] on div "single-neutral-actions-upload Available" at bounding box center [413, 37] width 104 height 15
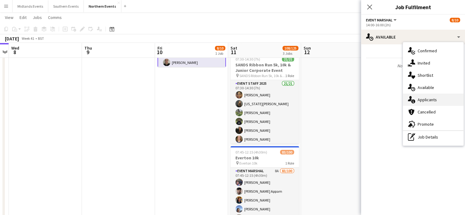
click at [421, 102] on span "Applicants" at bounding box center [426, 99] width 19 height 5
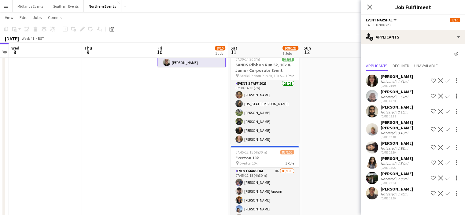
click at [448, 113] on button "Confirm" at bounding box center [447, 111] width 7 height 7
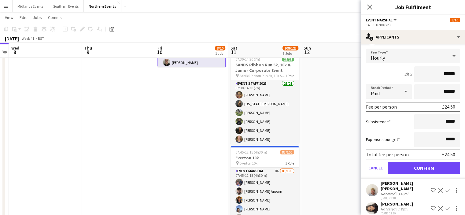
scroll to position [79, 0]
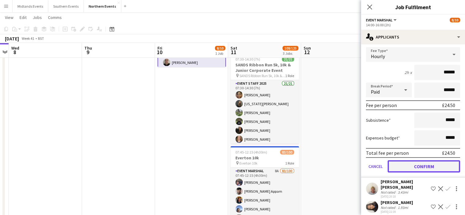
click at [418, 166] on button "Confirm" at bounding box center [423, 166] width 72 height 12
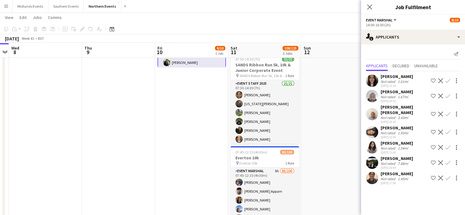
scroll to position [0, 0]
click at [368, 3] on app-icon "Close pop-in" at bounding box center [369, 7] width 9 height 9
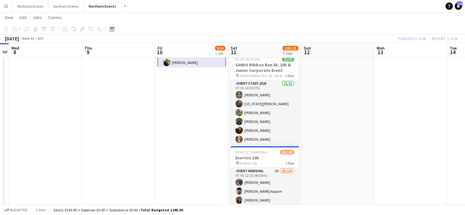
click at [414, 33] on app-toolbar "Copy Paste Paste Ctrl+V Paste with crew Ctrl+Shift+V Paste linked Job Delete Gr…" at bounding box center [232, 29] width 465 height 10
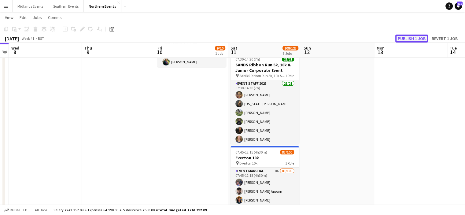
click at [402, 39] on button "Publish 1 job" at bounding box center [411, 39] width 33 height 8
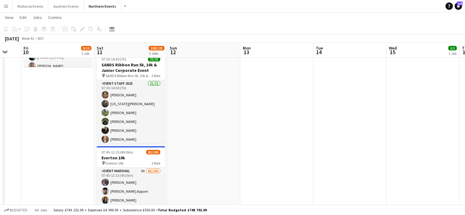
drag, startPoint x: 464, startPoint y: 108, endPoint x: 330, endPoint y: 115, distance: 134.3
click at [330, 115] on app-calendar-viewport "Tue 7 Wed 8 Thu 9 Fri 10 9/10 1 Job Sat 11 108/125 3 Jobs Sun 12 Mon 13 Tue 14 …" at bounding box center [232, 137] width 465 height 417
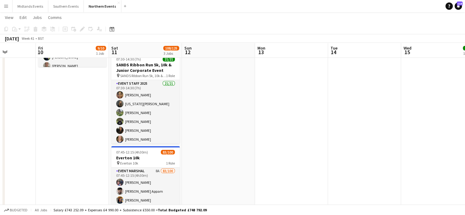
drag, startPoint x: 464, startPoint y: 72, endPoint x: 176, endPoint y: 142, distance: 296.1
click at [176, 142] on app-calendar-viewport "Tue 7 Wed 8 Thu 9 Fri 10 9/10 1 Job Sat 11 108/125 3 Jobs Sun 12 Mon 13 Tue 14 …" at bounding box center [232, 137] width 465 height 417
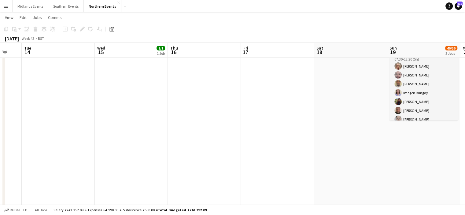
drag, startPoint x: 283, startPoint y: 132, endPoint x: 162, endPoint y: 155, distance: 123.2
click at [162, 155] on app-calendar-viewport "Sat 11 108/125 3 Jobs Sun 12 Mon 13 Tue 14 Wed 15 1/1 1 Job Thu 16 Fri 17 Sat 1…" at bounding box center [232, 137] width 465 height 417
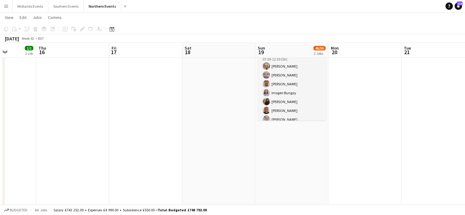
drag, startPoint x: 310, startPoint y: 141, endPoint x: 177, endPoint y: 154, distance: 132.8
click at [177, 154] on app-calendar-viewport "Sun 12 Mon 13 Tue 14 Wed 15 1/1 1 Job Thu 16 Fri 17 Sat 18 Sun 19 46/56 2 Jobs …" at bounding box center [232, 137] width 465 height 417
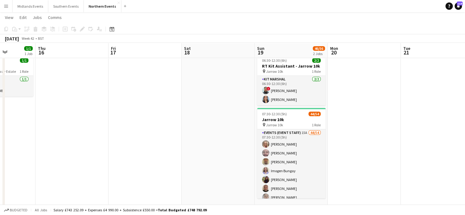
scroll to position [18, 0]
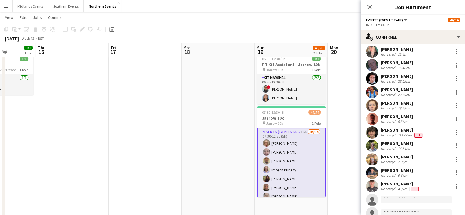
scroll to position [508, 0]
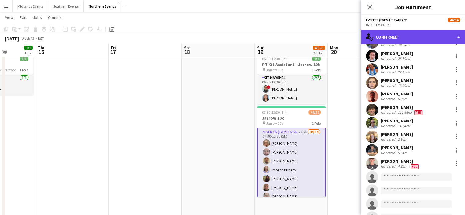
click at [404, 41] on div "single-neutral-actions-check-2 Confirmed" at bounding box center [413, 37] width 104 height 15
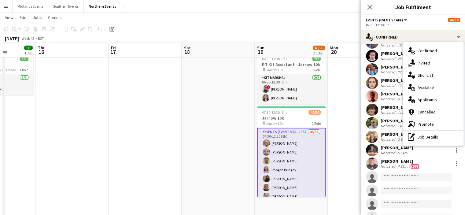
click at [428, 95] on div "single-neutral-actions-information Applicants" at bounding box center [433, 99] width 60 height 12
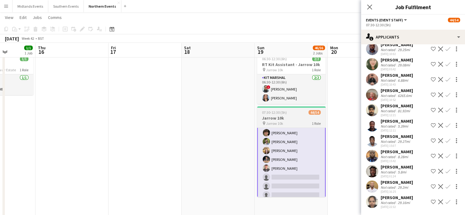
scroll to position [368, 0]
click at [283, 121] on div "pin Jarrow 10k 1 Role" at bounding box center [291, 123] width 68 height 5
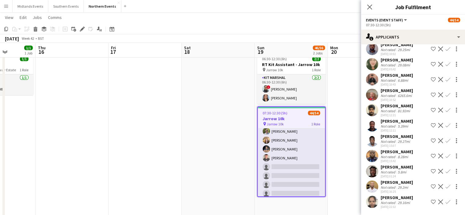
scroll to position [368, 0]
click at [369, 5] on icon "Close pop-in" at bounding box center [369, 7] width 6 height 6
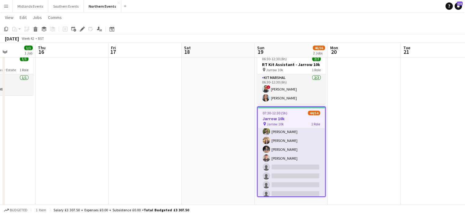
click at [274, 119] on h3 "Jarrow 10k" at bounding box center [290, 118] width 67 height 5
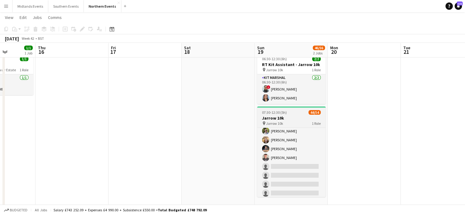
drag, startPoint x: 276, startPoint y: 121, endPoint x: 266, endPoint y: 117, distance: 10.4
drag, startPoint x: 266, startPoint y: 118, endPoint x: 234, endPoint y: 161, distance: 53.7
click at [234, 161] on app-date-cell at bounding box center [217, 208] width 73 height 317
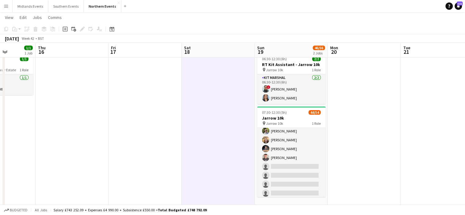
scroll to position [0, 256]
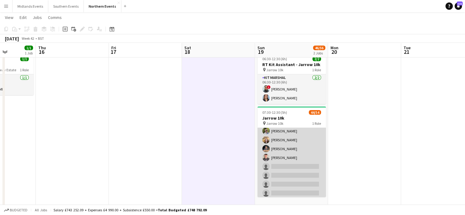
click at [290, 157] on app-card-role "Events (Event Staff) 15A 44/54 07:30-12:30 (5h) Lorna McLaren Alan Riseborough …" at bounding box center [291, 6] width 68 height 492
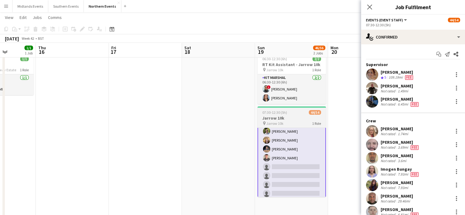
click at [282, 117] on h3 "Jarrow 10k" at bounding box center [291, 117] width 68 height 5
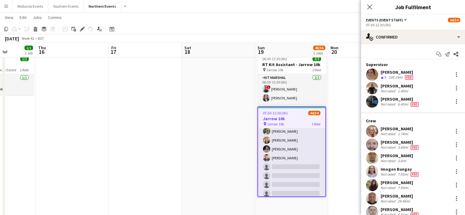
scroll to position [368, 0]
click at [81, 27] on icon "Edit" at bounding box center [82, 29] width 5 height 5
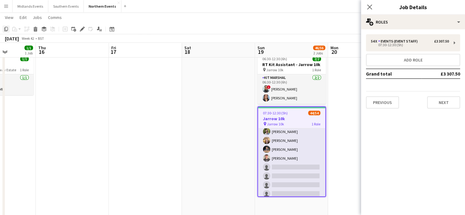
click at [7, 28] on icon "Copy" at bounding box center [6, 29] width 5 height 5
click at [192, 67] on app-date-cell at bounding box center [218, 208] width 73 height 317
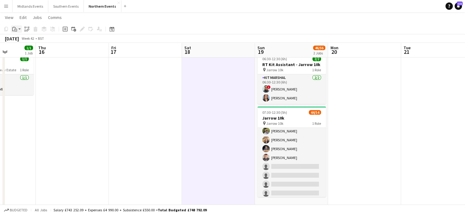
click at [16, 29] on icon at bounding box center [15, 30] width 3 height 3
click at [23, 40] on link "Paste Ctrl+V" at bounding box center [44, 40] width 57 height 5
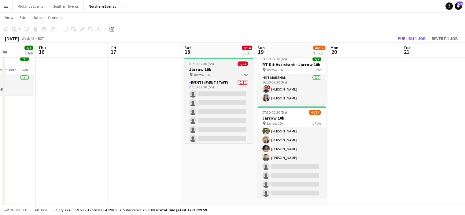
click at [198, 69] on h3 "Jarrow 10k" at bounding box center [218, 69] width 68 height 5
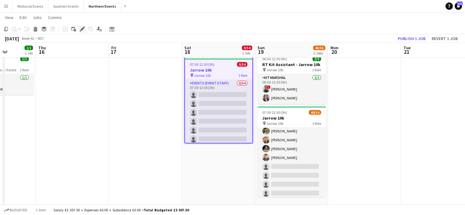
click at [81, 29] on icon at bounding box center [81, 28] width 3 height 3
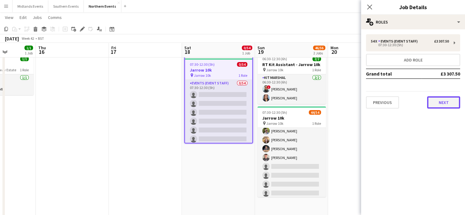
click at [446, 101] on button "Next" at bounding box center [443, 102] width 33 height 12
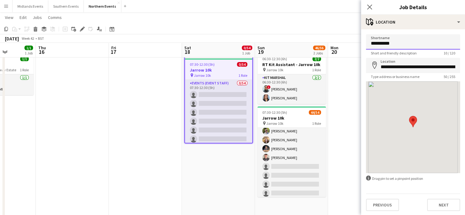
click at [409, 45] on input "**********" at bounding box center [413, 41] width 94 height 15
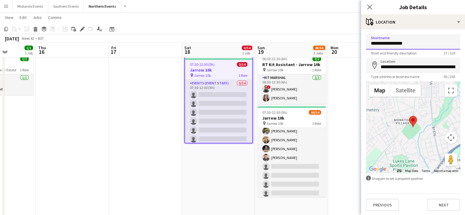
scroll to position [0, 0]
type input "**********"
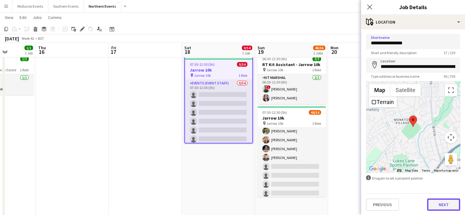
click at [436, 206] on button "Next" at bounding box center [443, 204] width 33 height 12
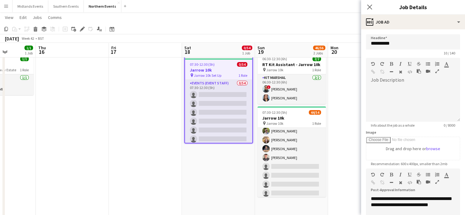
scroll to position [0, 0]
click at [397, 44] on input "**********" at bounding box center [413, 41] width 94 height 15
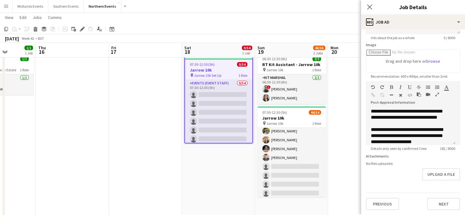
scroll to position [91, 0]
type input "**********"
click at [445, 203] on button "Next" at bounding box center [443, 204] width 33 height 12
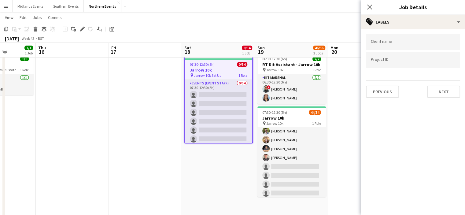
scroll to position [0, 0]
click at [449, 94] on button "Next" at bounding box center [443, 92] width 33 height 12
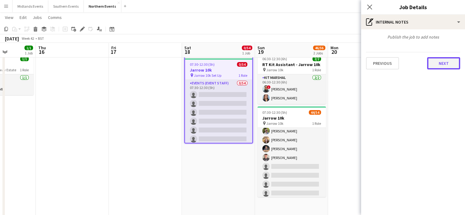
click at [446, 67] on button "Next" at bounding box center [443, 63] width 33 height 12
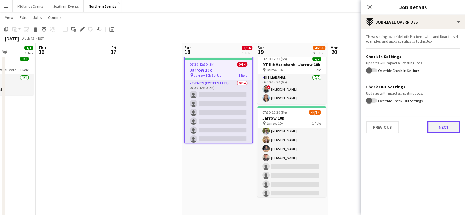
click at [445, 130] on button "Next" at bounding box center [443, 127] width 33 height 12
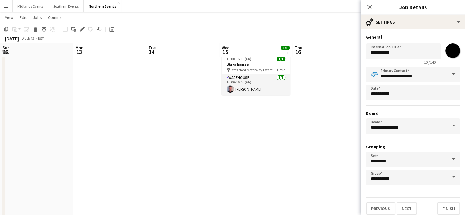
scroll to position [368, 0]
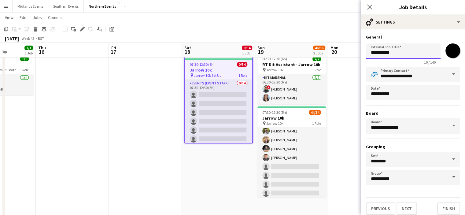
click at [401, 54] on input "**********" at bounding box center [403, 50] width 75 height 15
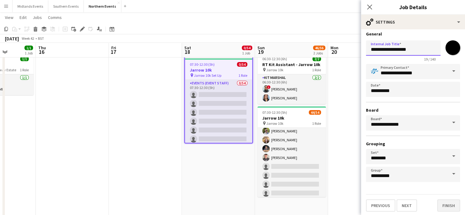
type input "**********"
click at [446, 204] on button "Finish" at bounding box center [448, 205] width 23 height 12
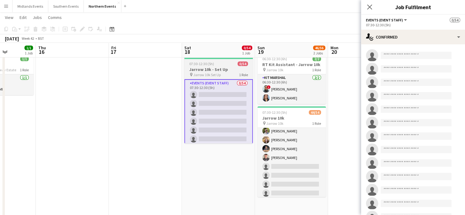
click at [211, 74] on span "Jarrow 10k Set Up" at bounding box center [206, 74] width 27 height 5
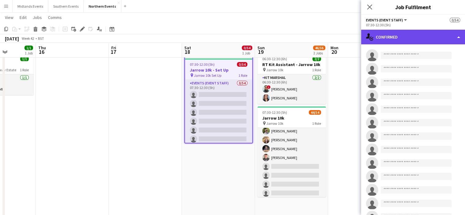
click at [392, 35] on div "single-neutral-actions-check-2 Confirmed" at bounding box center [413, 37] width 104 height 15
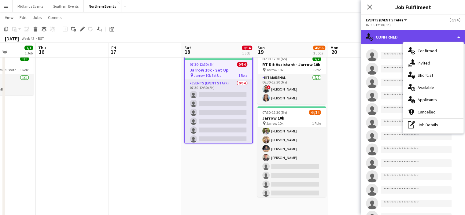
click at [392, 35] on div "single-neutral-actions-check-2 Confirmed" at bounding box center [413, 37] width 104 height 15
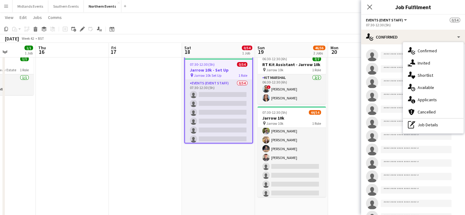
click at [218, 73] on span "Jarrow 10k Set Up" at bounding box center [207, 75] width 27 height 5
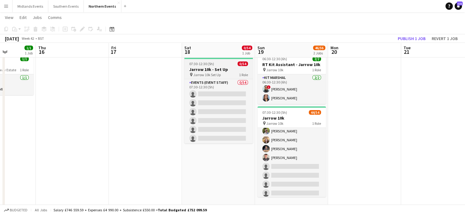
click at [200, 67] on h3 "Jarrow 10k - Set Up" at bounding box center [218, 69] width 68 height 5
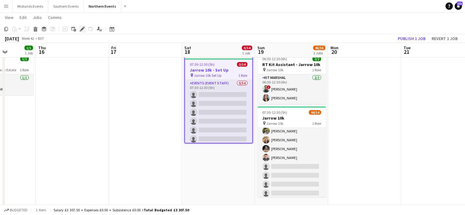
click at [82, 30] on icon "Edit" at bounding box center [82, 29] width 5 height 5
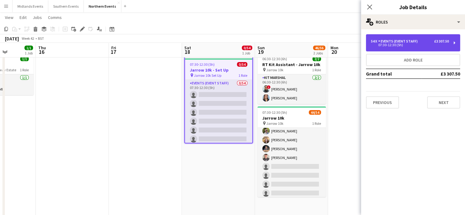
click at [402, 41] on div "Events (Event Staff)" at bounding box center [399, 41] width 42 height 4
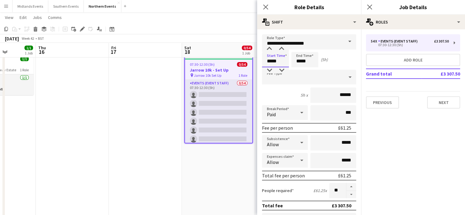
click at [278, 62] on input "*****" at bounding box center [275, 59] width 27 height 15
click at [270, 47] on div at bounding box center [269, 49] width 12 height 6
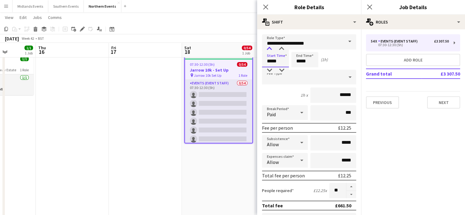
click at [270, 47] on div at bounding box center [269, 49] width 12 height 6
click at [281, 71] on div at bounding box center [281, 70] width 12 height 6
type input "*****"
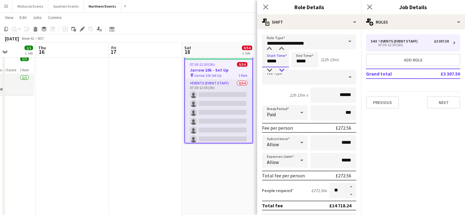
click at [281, 71] on div at bounding box center [281, 70] width 12 height 6
click at [297, 60] on input "*****" at bounding box center [304, 59] width 27 height 15
click at [300, 70] on div at bounding box center [298, 70] width 12 height 6
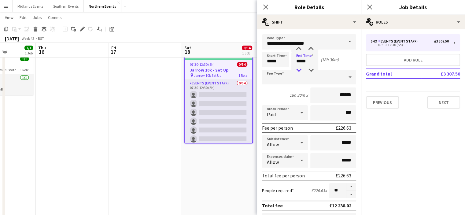
click at [300, 70] on div at bounding box center [298, 70] width 12 height 6
click at [297, 51] on div at bounding box center [298, 49] width 12 height 6
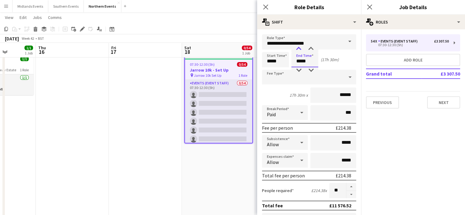
click at [297, 51] on div at bounding box center [298, 49] width 12 height 6
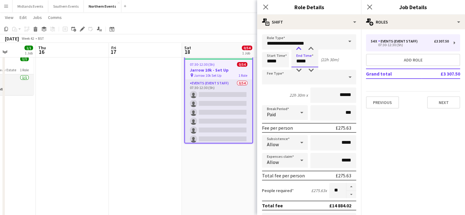
click at [297, 51] on div at bounding box center [298, 49] width 12 height 6
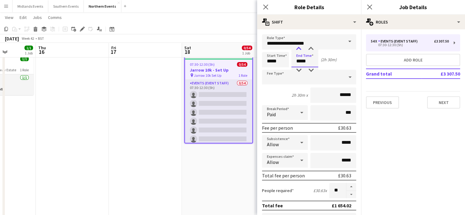
click at [297, 51] on div at bounding box center [298, 49] width 12 height 6
click at [309, 69] on div at bounding box center [310, 70] width 12 height 6
type input "*****"
click at [311, 68] on div at bounding box center [310, 70] width 12 height 6
drag, startPoint x: 337, startPoint y: 188, endPoint x: 327, endPoint y: 188, distance: 9.8
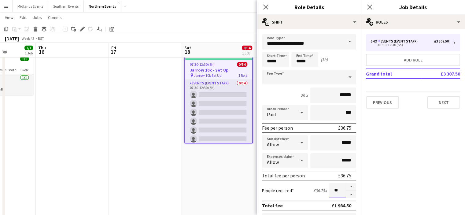
click at [329, 188] on input "**" at bounding box center [337, 190] width 17 height 15
type input "**"
click at [263, 8] on icon "Close pop-in" at bounding box center [265, 7] width 6 height 6
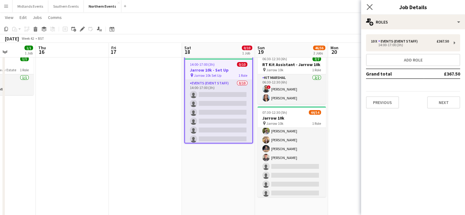
click at [366, 5] on app-icon "Close pop-in" at bounding box center [369, 7] width 9 height 9
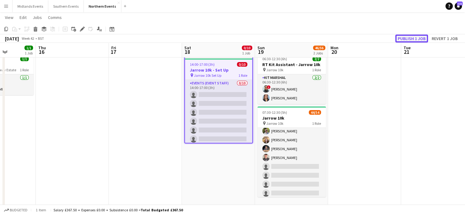
click at [410, 41] on button "Publish 1 job" at bounding box center [411, 39] width 33 height 8
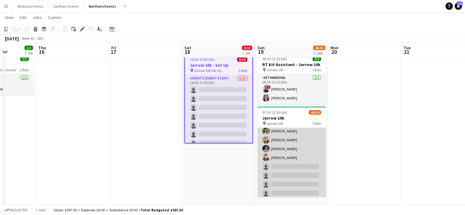
click at [317, 148] on app-card-role "Events (Event Staff) 15A 44/54 07:30-12:30 (5h) Lorna McLaren Alan Riseborough …" at bounding box center [291, 6] width 68 height 492
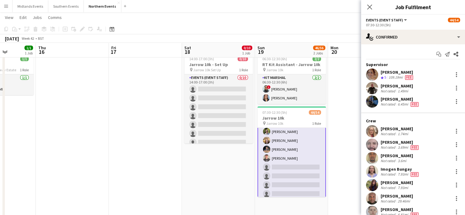
scroll to position [368, 0]
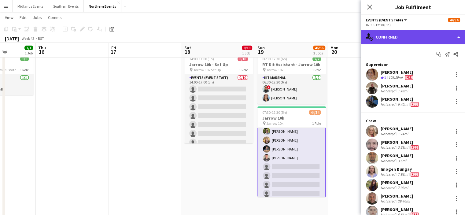
click at [397, 39] on div "single-neutral-actions-check-2 Confirmed" at bounding box center [413, 37] width 104 height 15
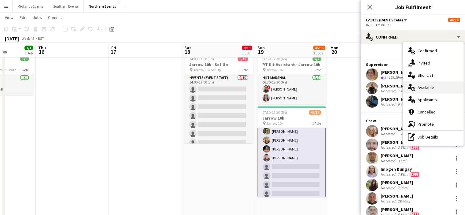
click at [425, 88] on span "Available" at bounding box center [425, 87] width 16 height 5
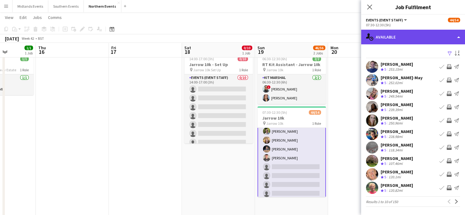
click at [409, 35] on div "single-neutral-actions-upload Available" at bounding box center [413, 37] width 104 height 15
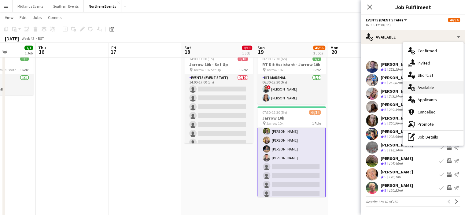
click at [413, 85] on icon "single-neutral-actions-upload" at bounding box center [410, 87] width 7 height 7
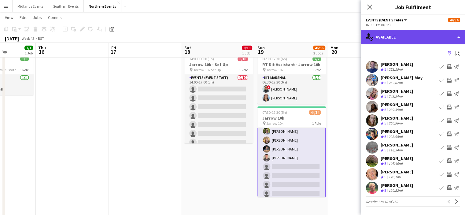
click at [403, 30] on div "single-neutral-actions-upload Available" at bounding box center [413, 37] width 104 height 15
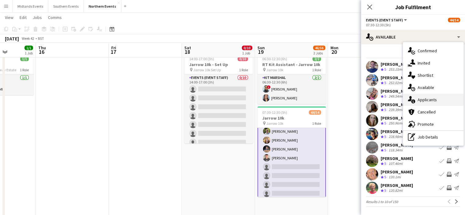
click at [431, 101] on span "Applicants" at bounding box center [426, 99] width 19 height 5
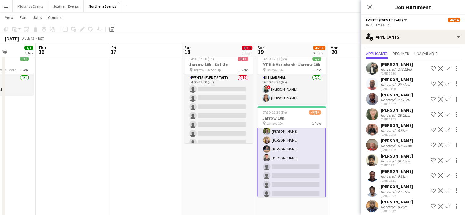
scroll to position [0, 0]
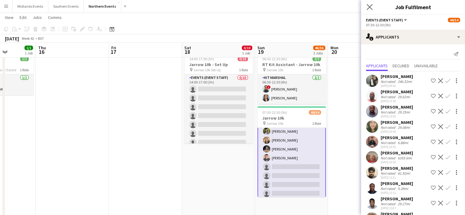
click at [370, 3] on app-icon "Close pop-in" at bounding box center [369, 7] width 9 height 9
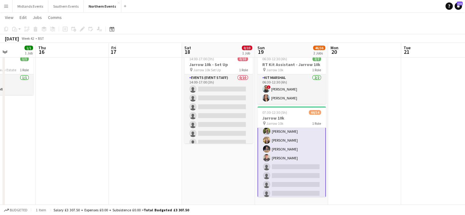
click at [349, 34] on app-toolbar "Copy Paste Paste Ctrl+V Paste with crew Ctrl+Shift+V Paste linked Job Delete Gr…" at bounding box center [232, 29] width 465 height 10
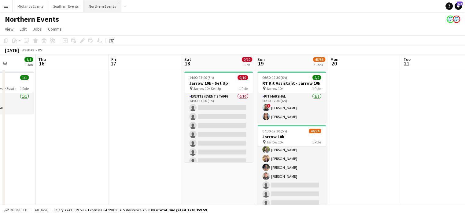
click at [97, 5] on button "Northern Events Close" at bounding box center [103, 6] width 38 height 12
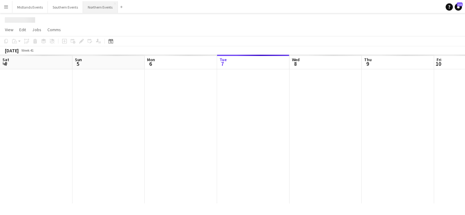
scroll to position [0, 146]
